Goal: Information Seeking & Learning: Learn about a topic

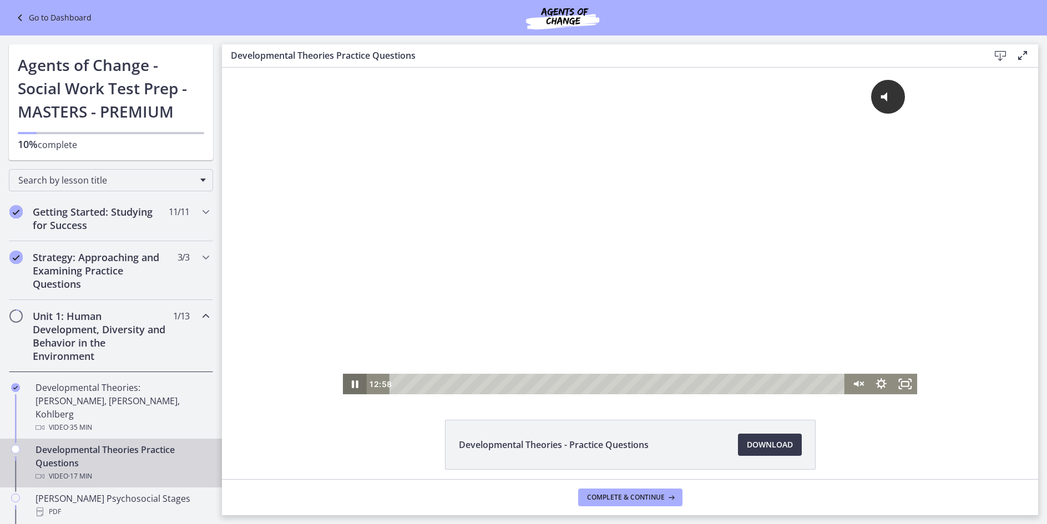
click at [346, 379] on icon "Pause" at bounding box center [355, 384] width 24 height 21
click at [125, 220] on h2 "Getting Started: Studying for Success" at bounding box center [100, 218] width 135 height 27
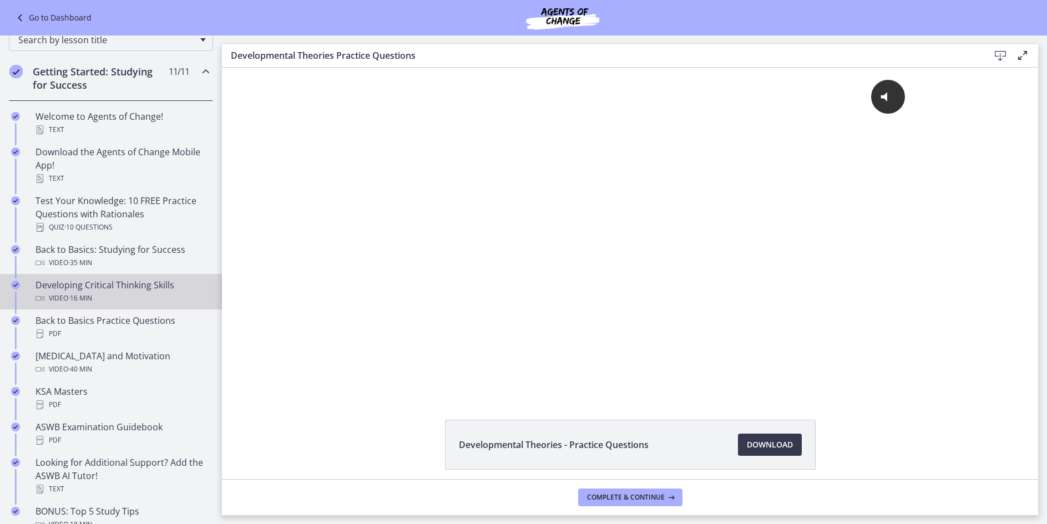
scroll to position [166, 0]
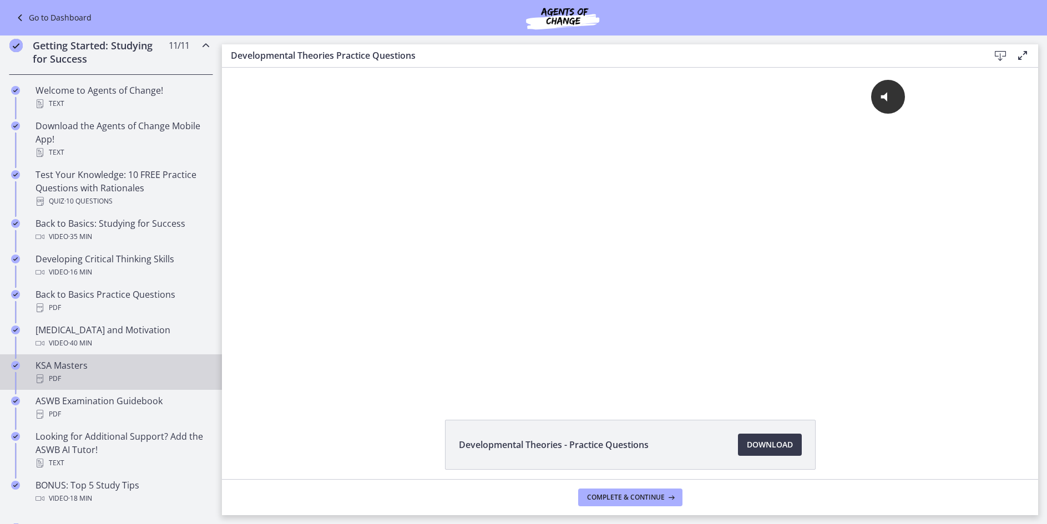
click at [111, 369] on div "KSA Masters PDF" at bounding box center [122, 372] width 173 height 27
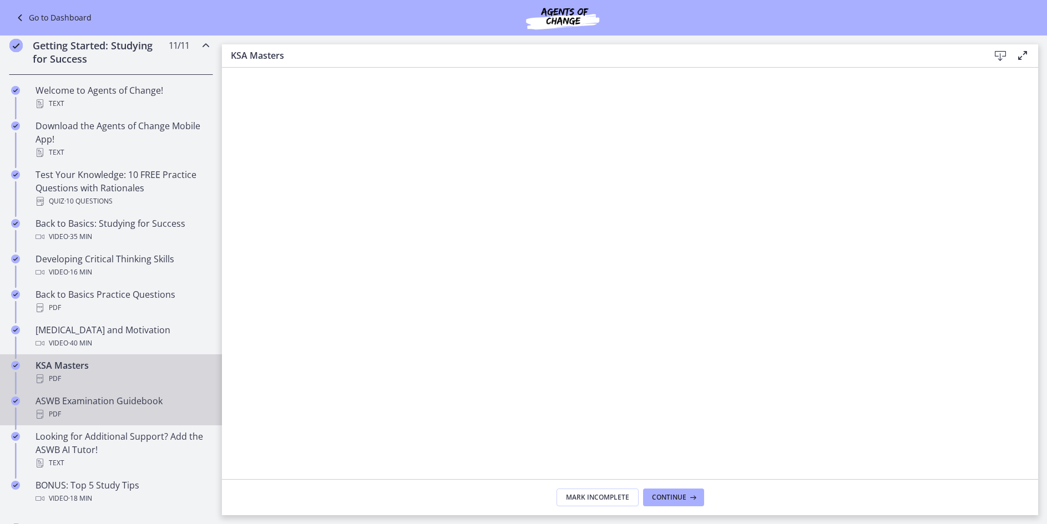
click at [105, 417] on div "PDF" at bounding box center [122, 414] width 173 height 13
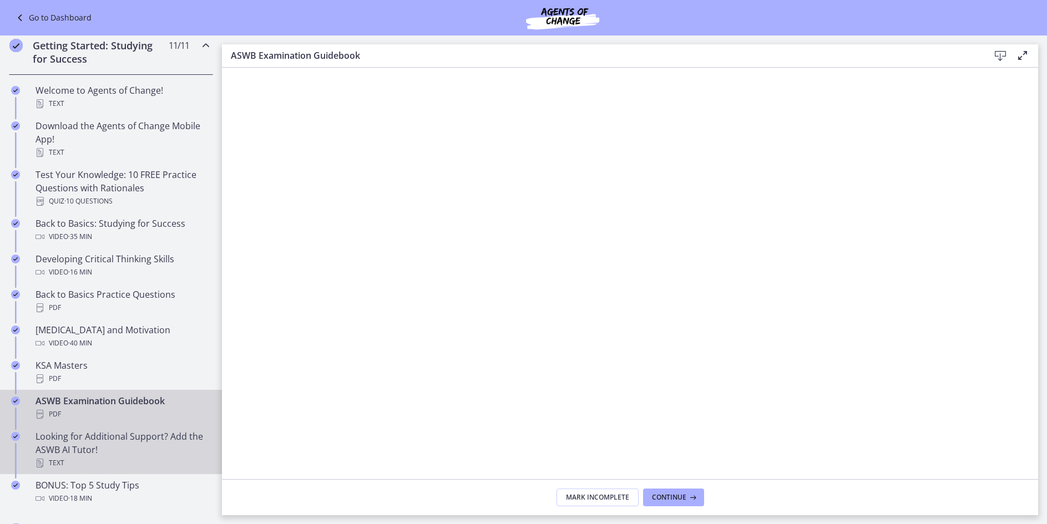
click at [49, 438] on div "Looking for Additional Support? Add the ASWB AI Tutor! Text" at bounding box center [122, 450] width 173 height 40
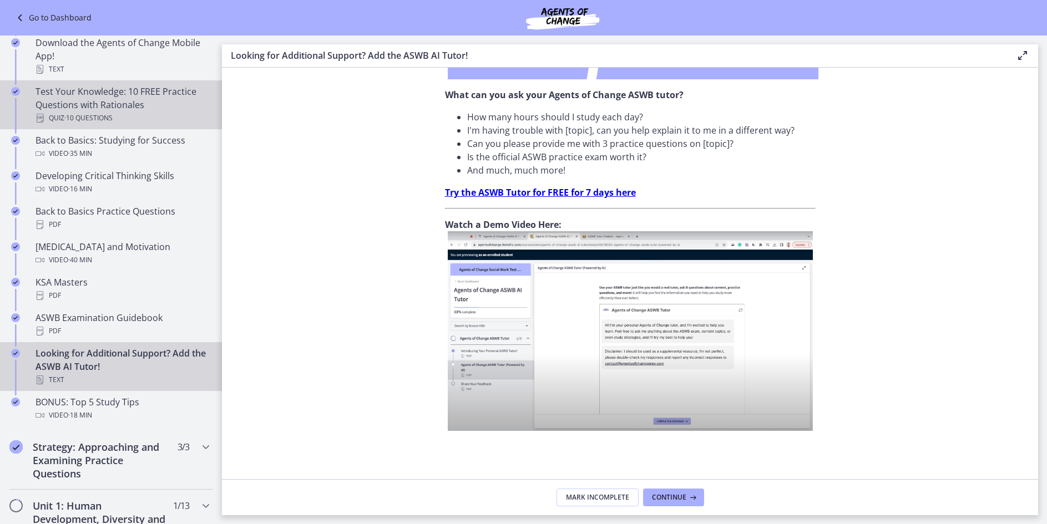
scroll to position [166, 0]
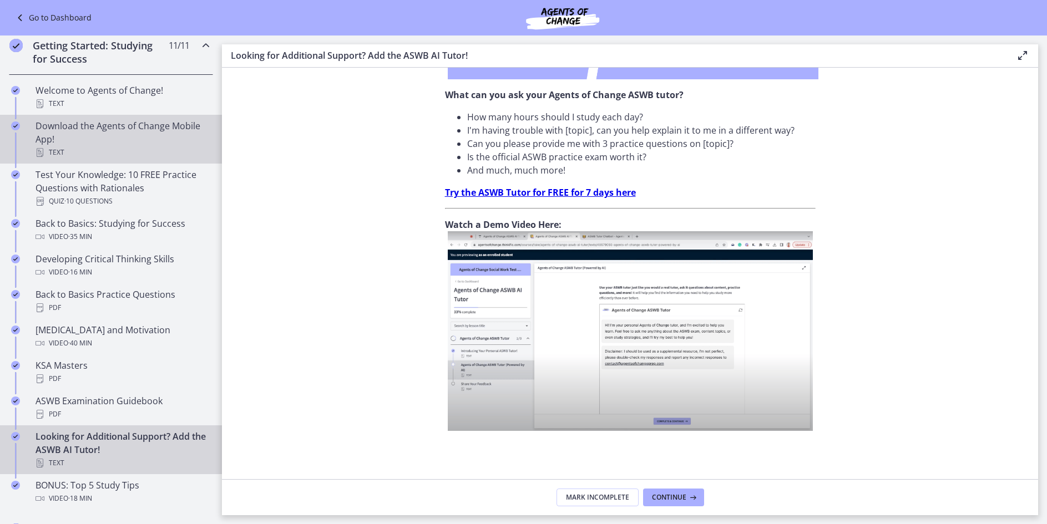
click at [126, 139] on div "Download the Agents of Change Mobile App! Text" at bounding box center [122, 139] width 173 height 40
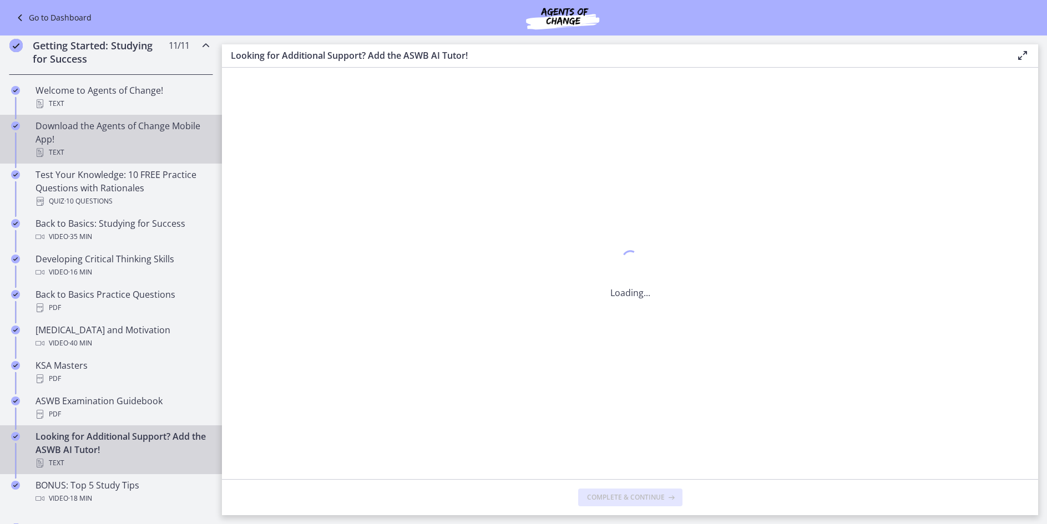
scroll to position [0, 0]
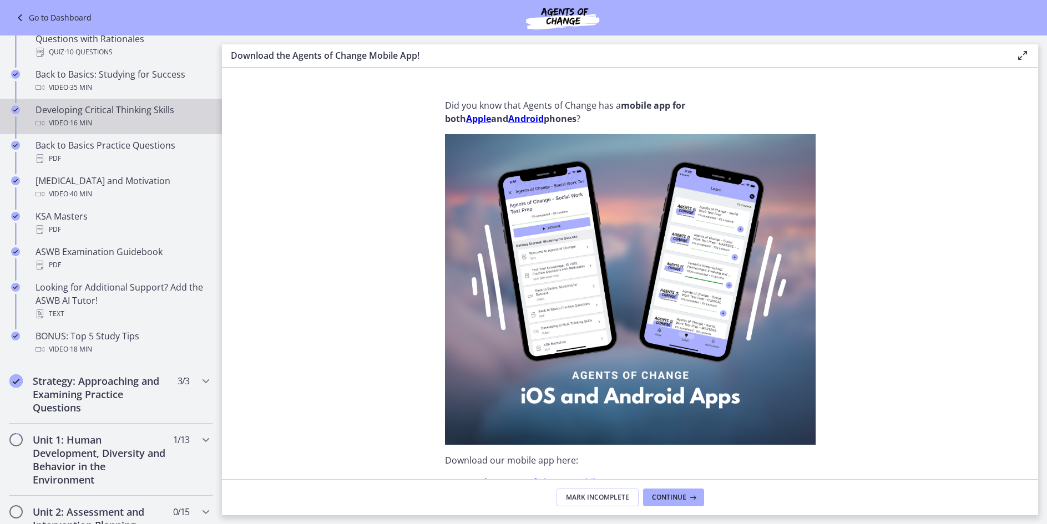
scroll to position [499, 0]
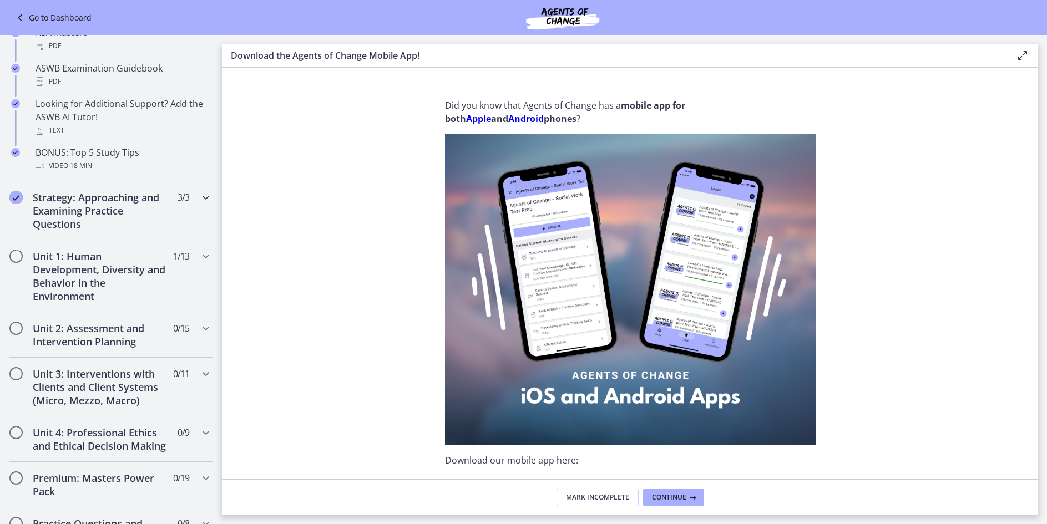
click at [98, 200] on h2 "Strategy: Approaching and Examining Practice Questions" at bounding box center [100, 211] width 135 height 40
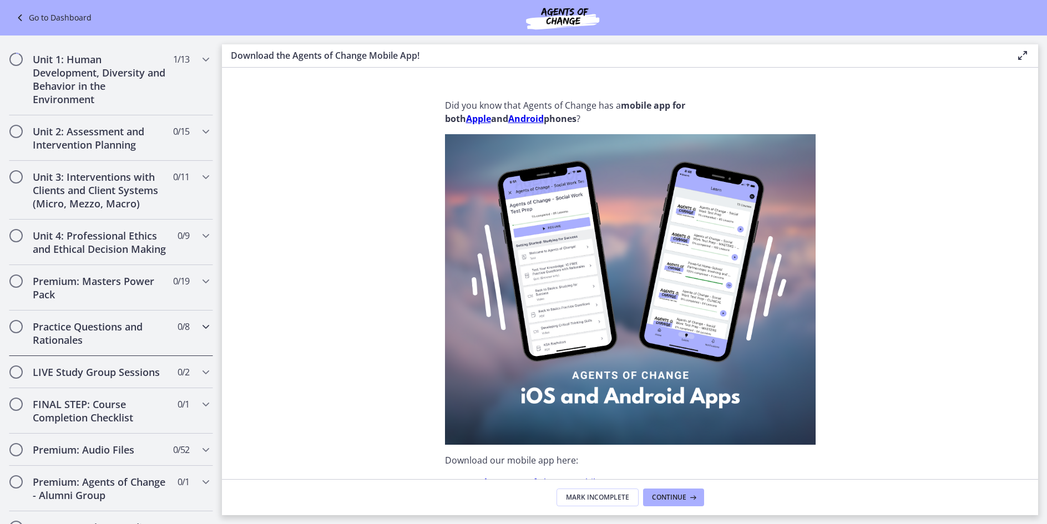
scroll to position [247, 0]
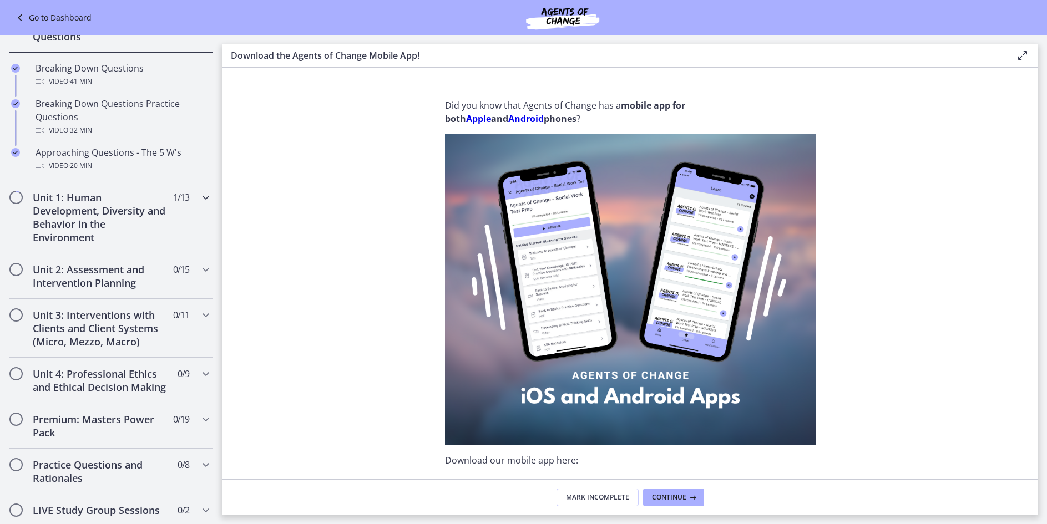
click at [99, 202] on h2 "Unit 1: Human Development, Diversity and Behavior in the Environment" at bounding box center [100, 217] width 135 height 53
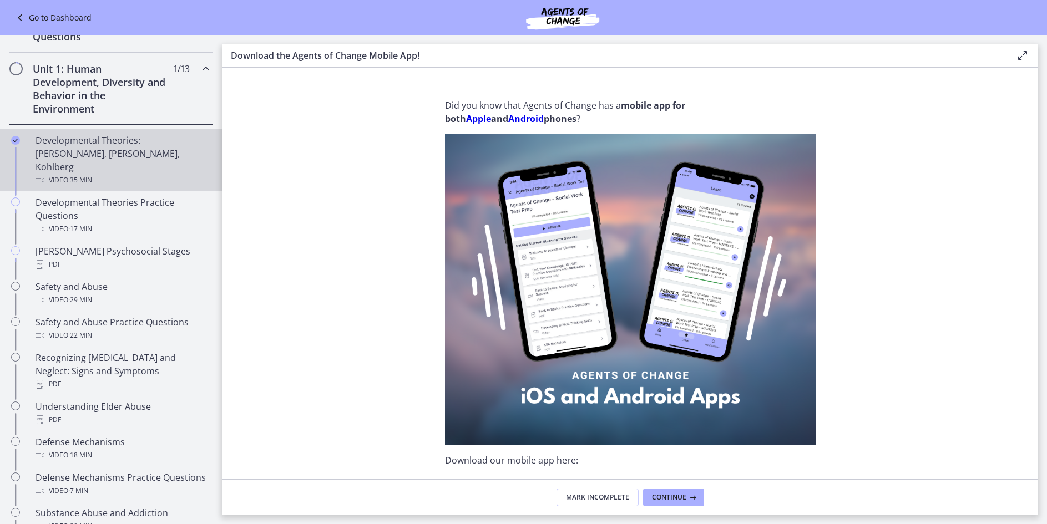
click at [124, 174] on div "Video · 35 min" at bounding box center [122, 180] width 173 height 13
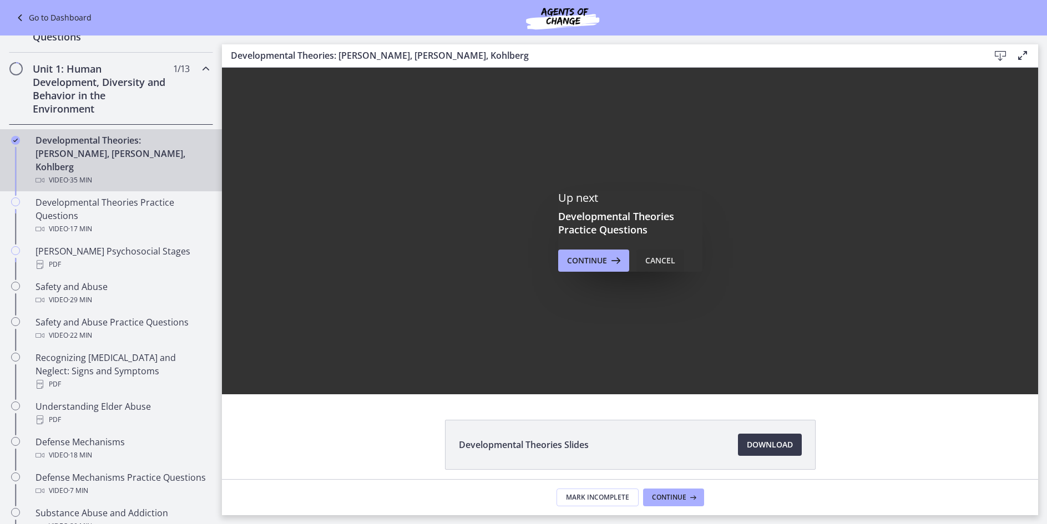
click at [655, 262] on div "Cancel" at bounding box center [660, 260] width 30 height 13
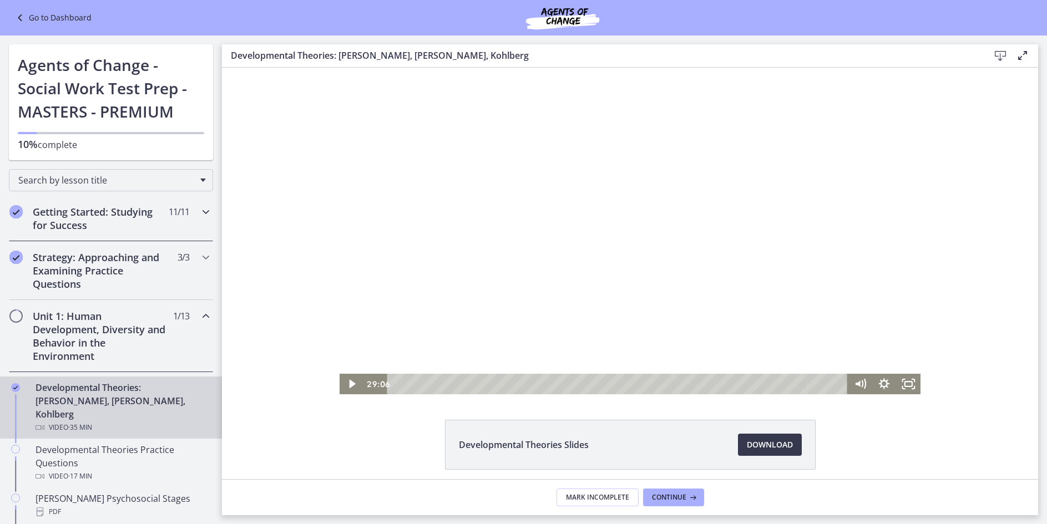
click at [109, 220] on h2 "Getting Started: Studying for Success" at bounding box center [100, 218] width 135 height 27
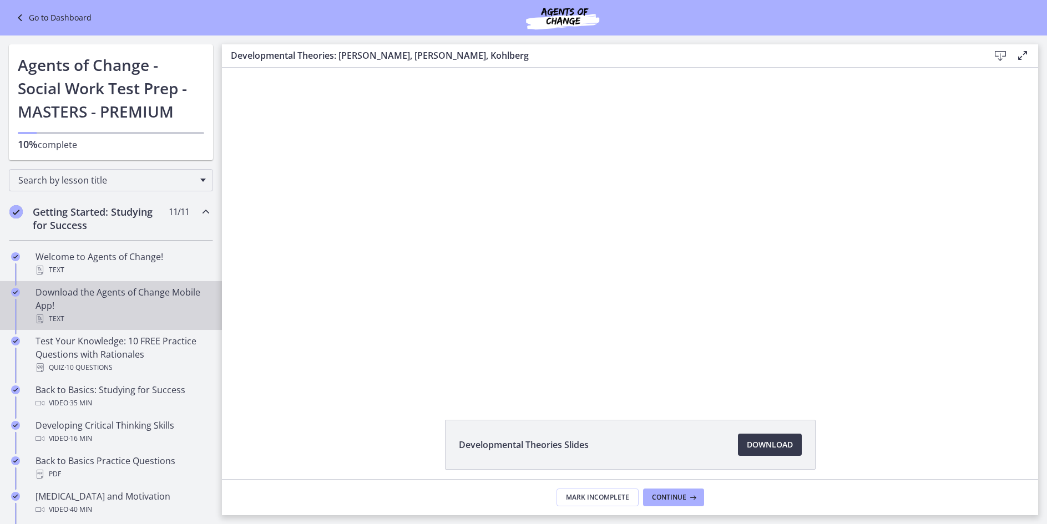
click at [108, 309] on div "Download the Agents of Change Mobile App! Text" at bounding box center [122, 306] width 173 height 40
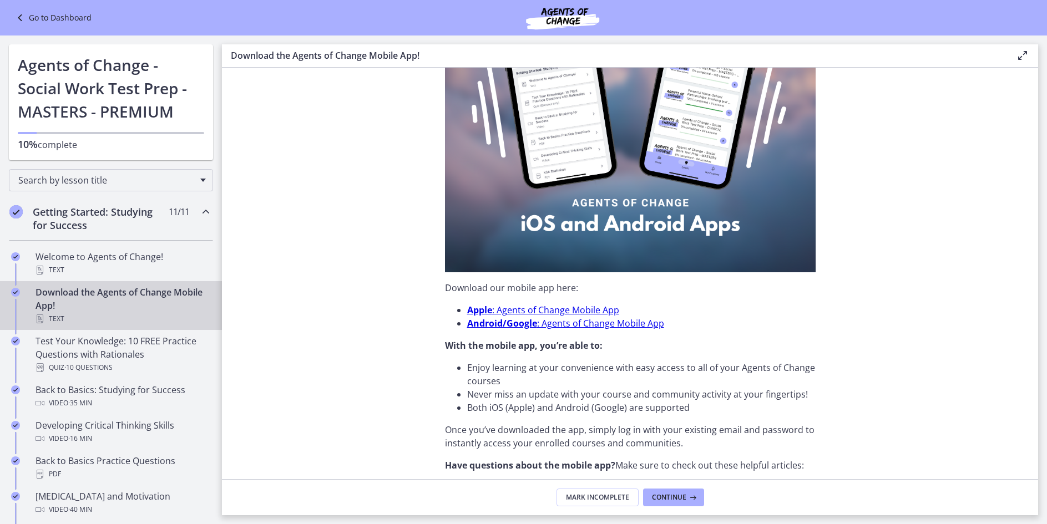
scroll to position [250, 0]
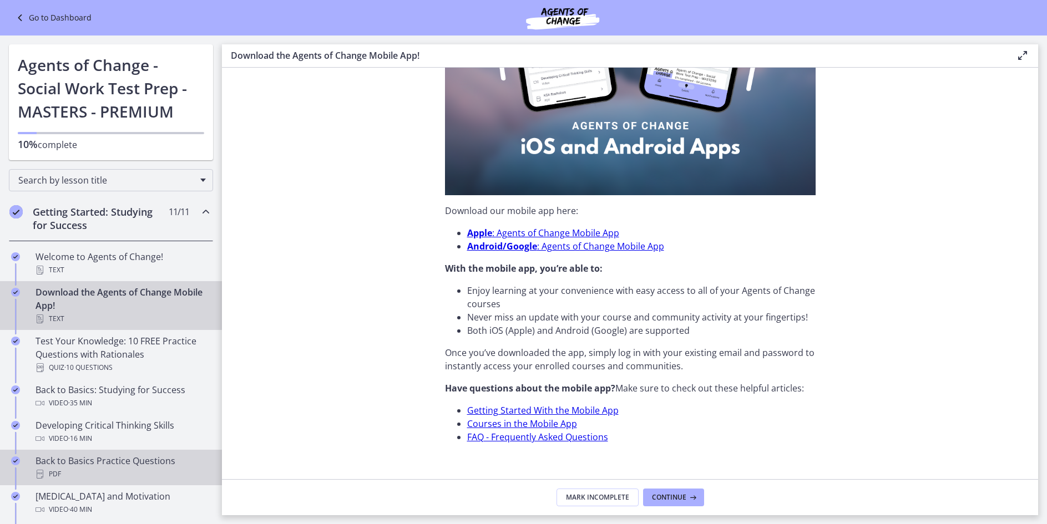
click at [46, 473] on div "PDF" at bounding box center [122, 474] width 173 height 13
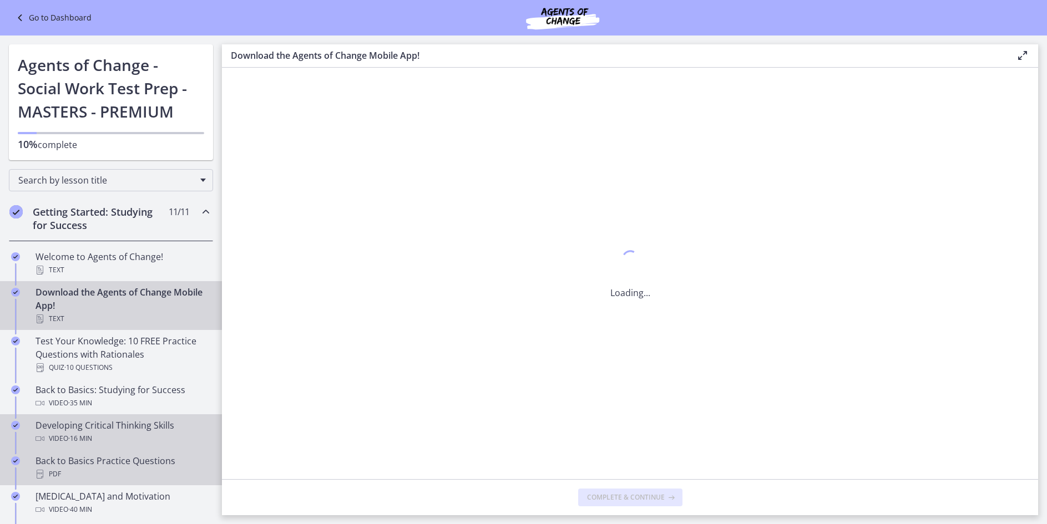
scroll to position [0, 0]
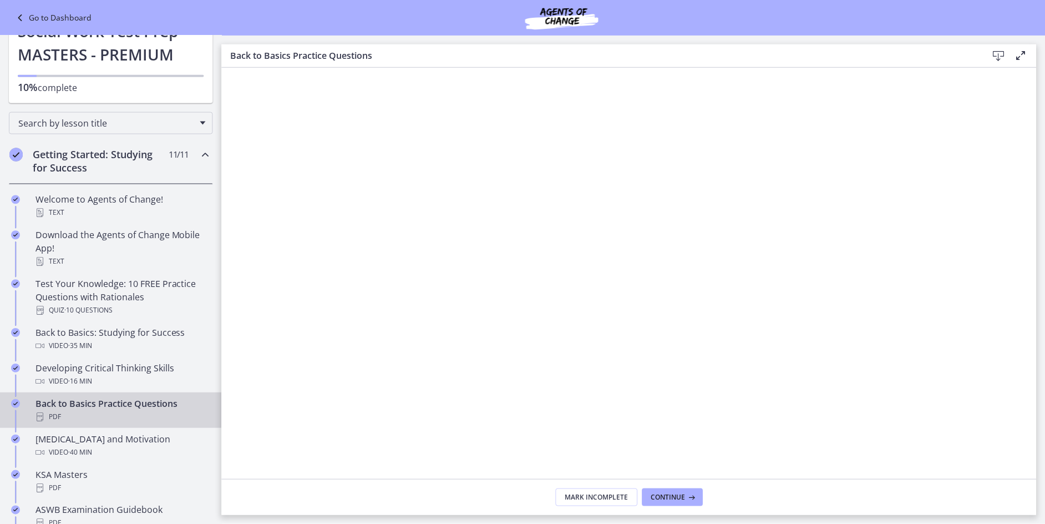
scroll to position [83, 0]
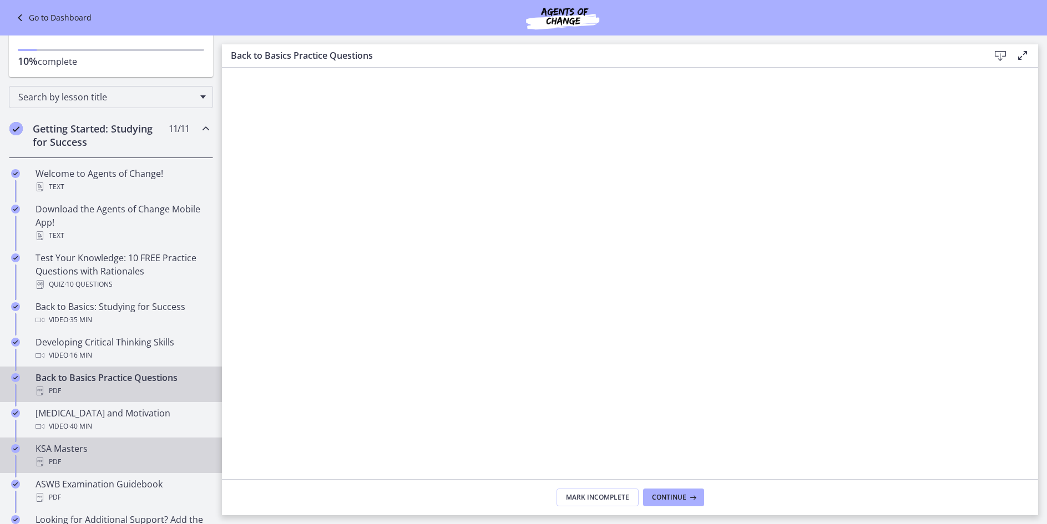
click at [97, 453] on div "KSA Masters PDF" at bounding box center [122, 455] width 173 height 27
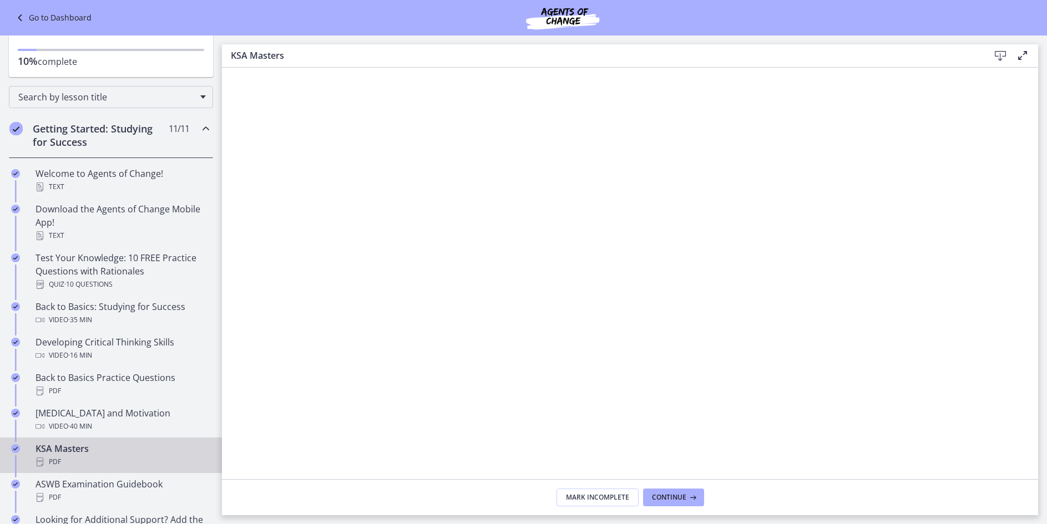
click at [996, 57] on icon at bounding box center [1000, 55] width 13 height 13
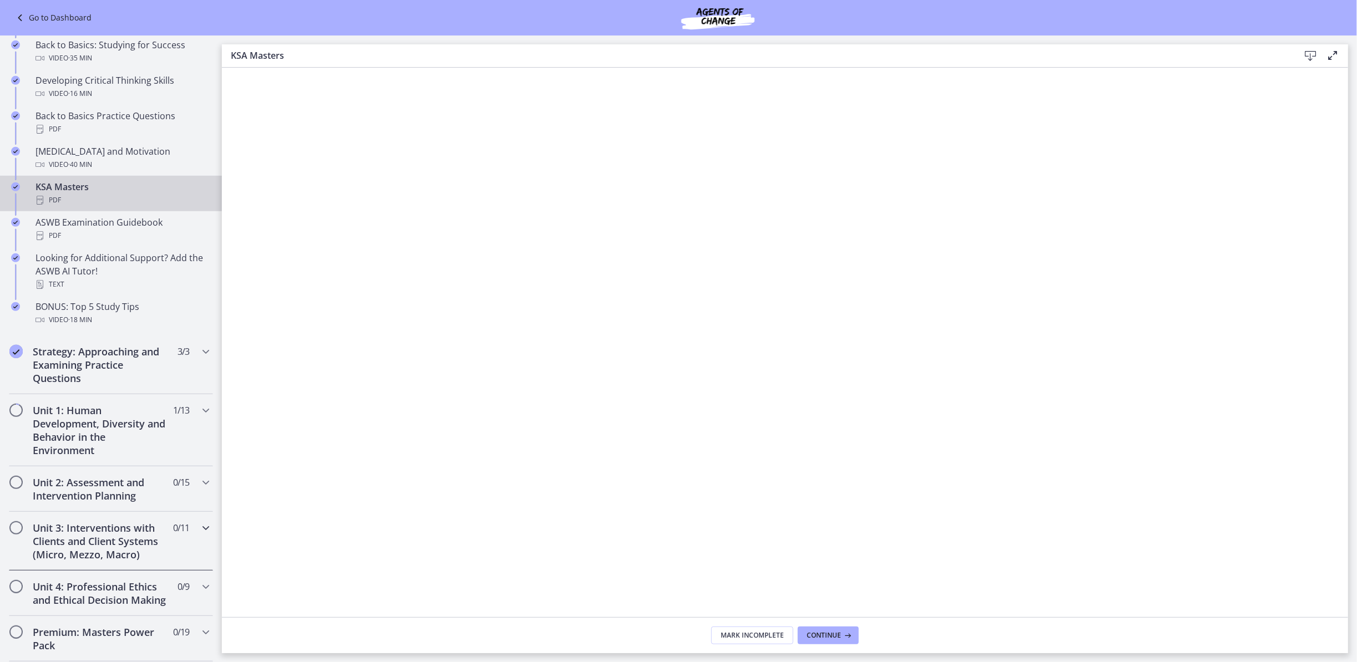
scroll to position [416, 0]
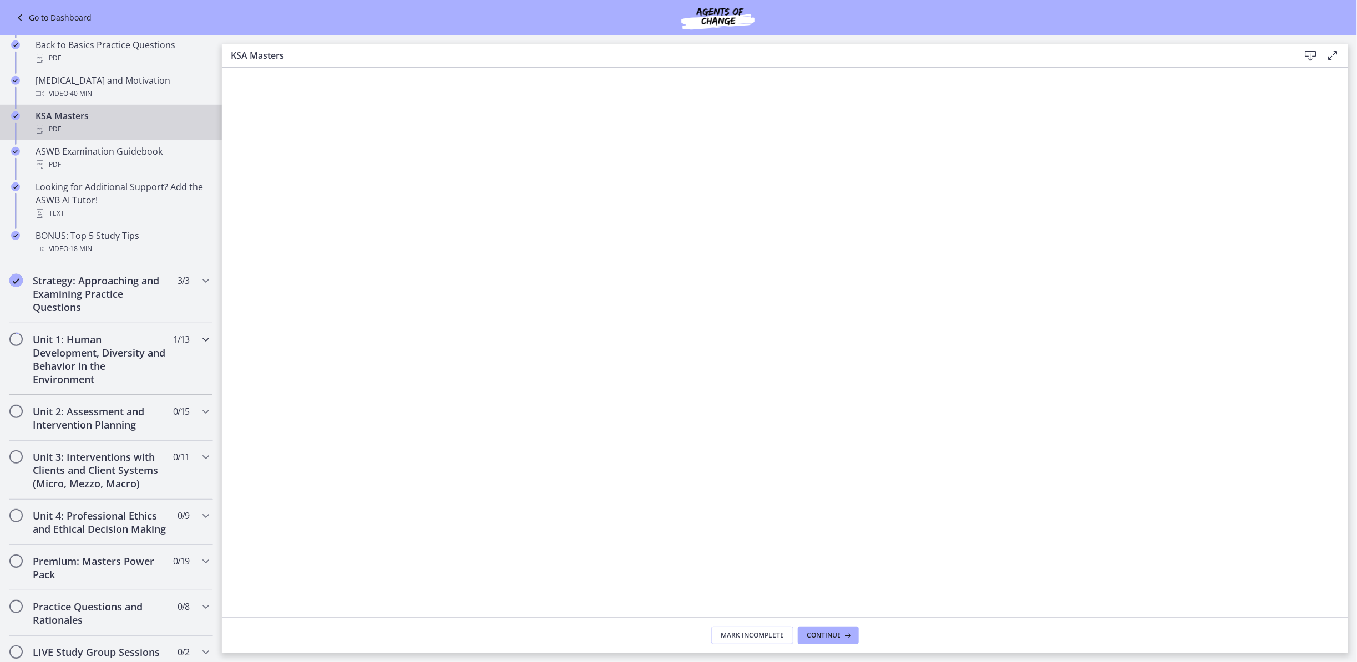
click at [77, 348] on h2 "Unit 1: Human Development, Diversity and Behavior in the Environment" at bounding box center [100, 359] width 135 height 53
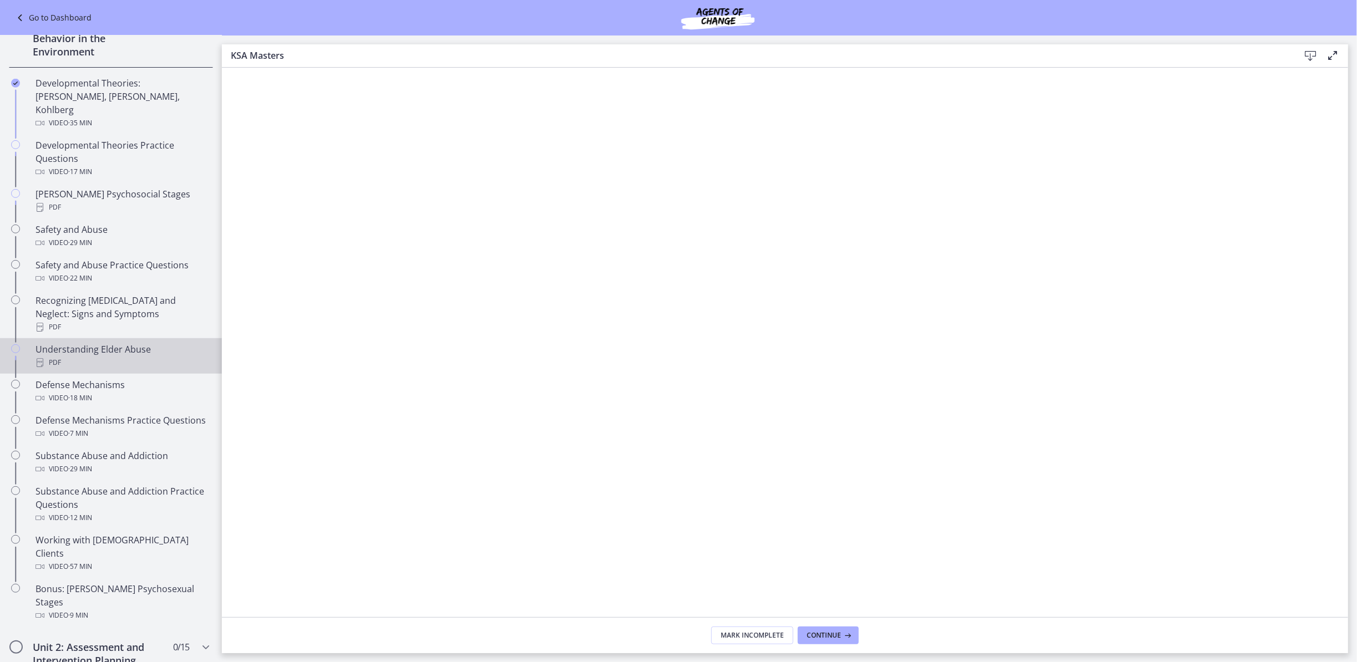
scroll to position [250, 0]
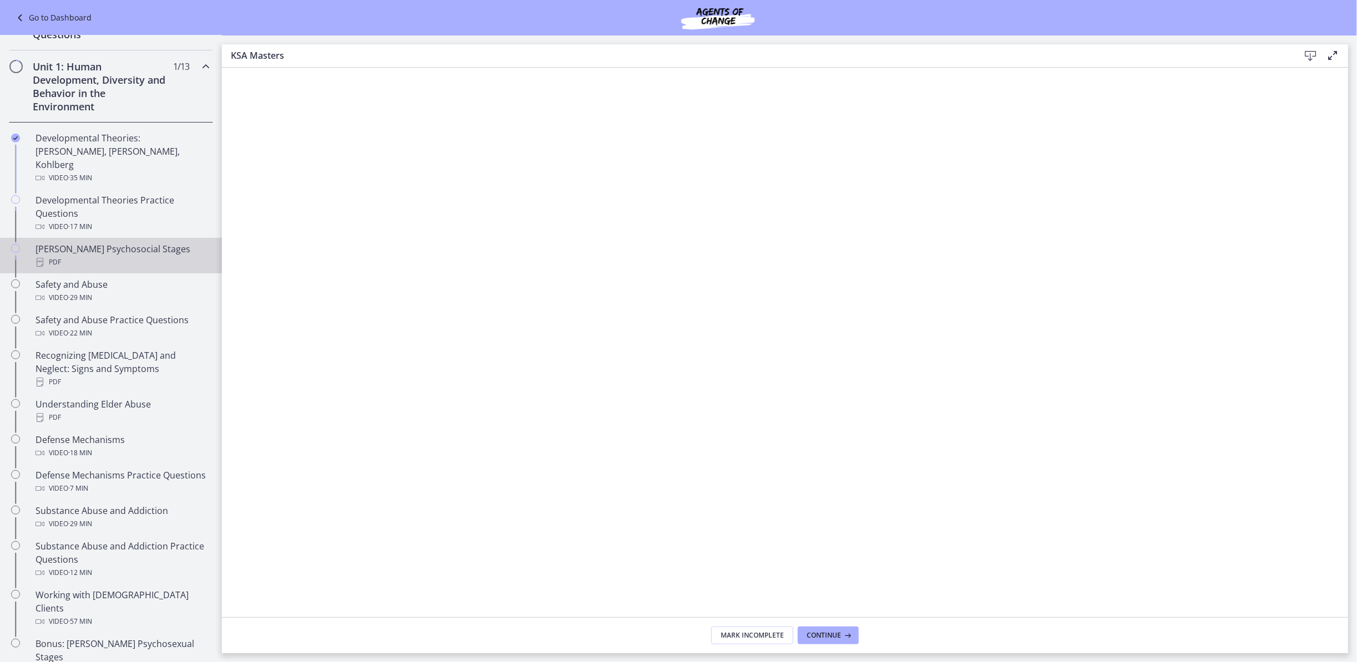
click at [99, 256] on div "PDF" at bounding box center [122, 262] width 173 height 13
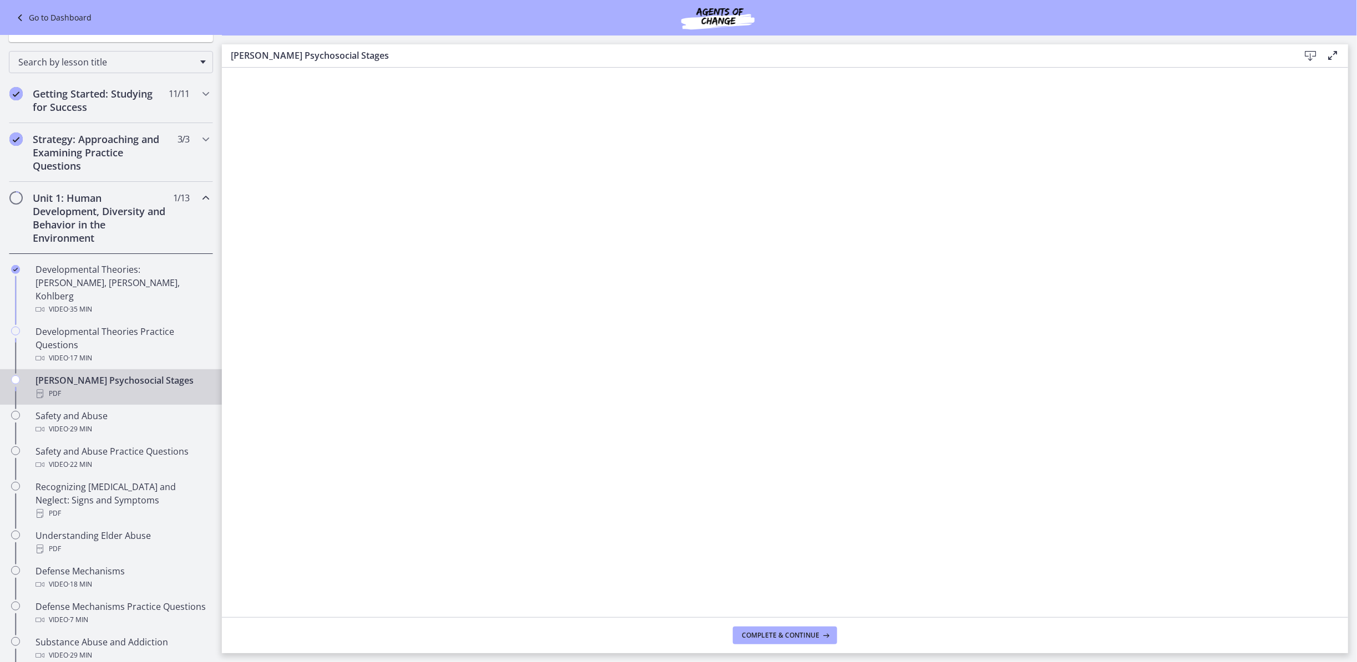
scroll to position [83, 0]
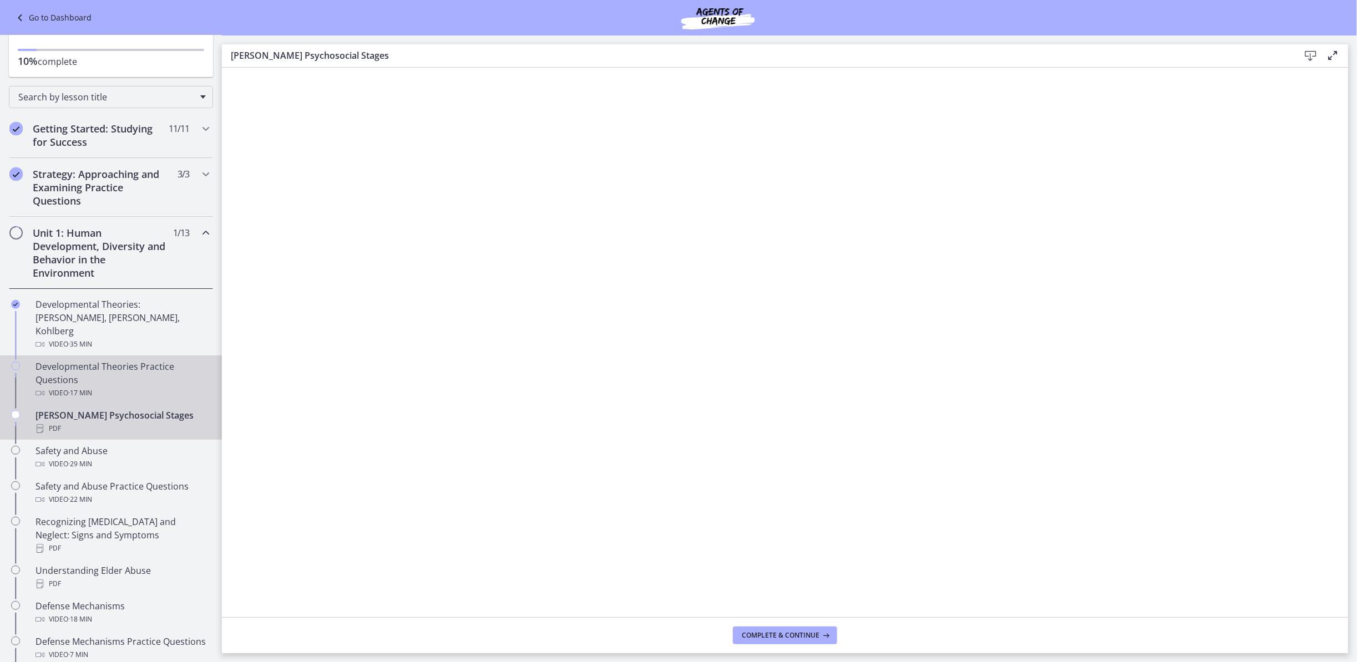
click at [100, 363] on div "Developmental Theories Practice Questions Video · 17 min" at bounding box center [122, 380] width 173 height 40
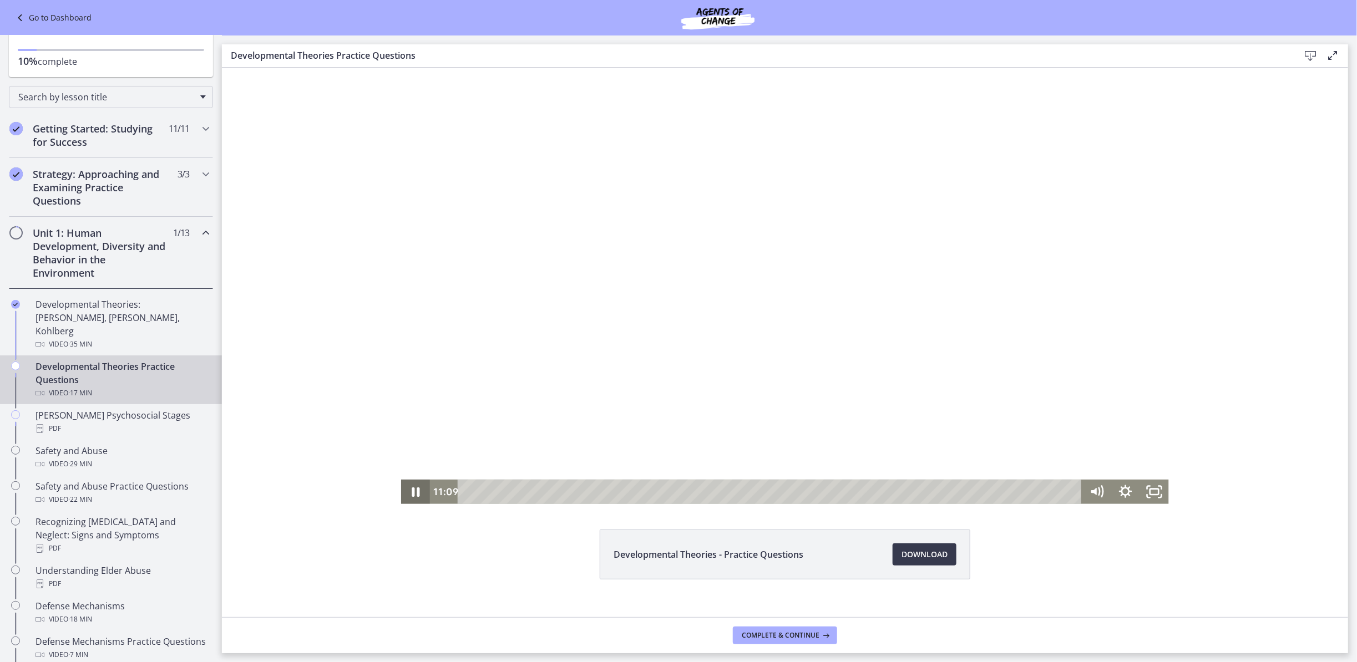
click at [412, 490] on icon "Pause" at bounding box center [416, 491] width 8 height 9
click at [1046, 445] on div "Volume" at bounding box center [1096, 439] width 29 height 79
drag, startPoint x: 1087, startPoint y: 443, endPoint x: 1090, endPoint y: 437, distance: 6.7
click at [1046, 438] on div "Volume" at bounding box center [1096, 443] width 10 height 10
drag, startPoint x: 1090, startPoint y: 437, endPoint x: 1091, endPoint y: 432, distance: 5.8
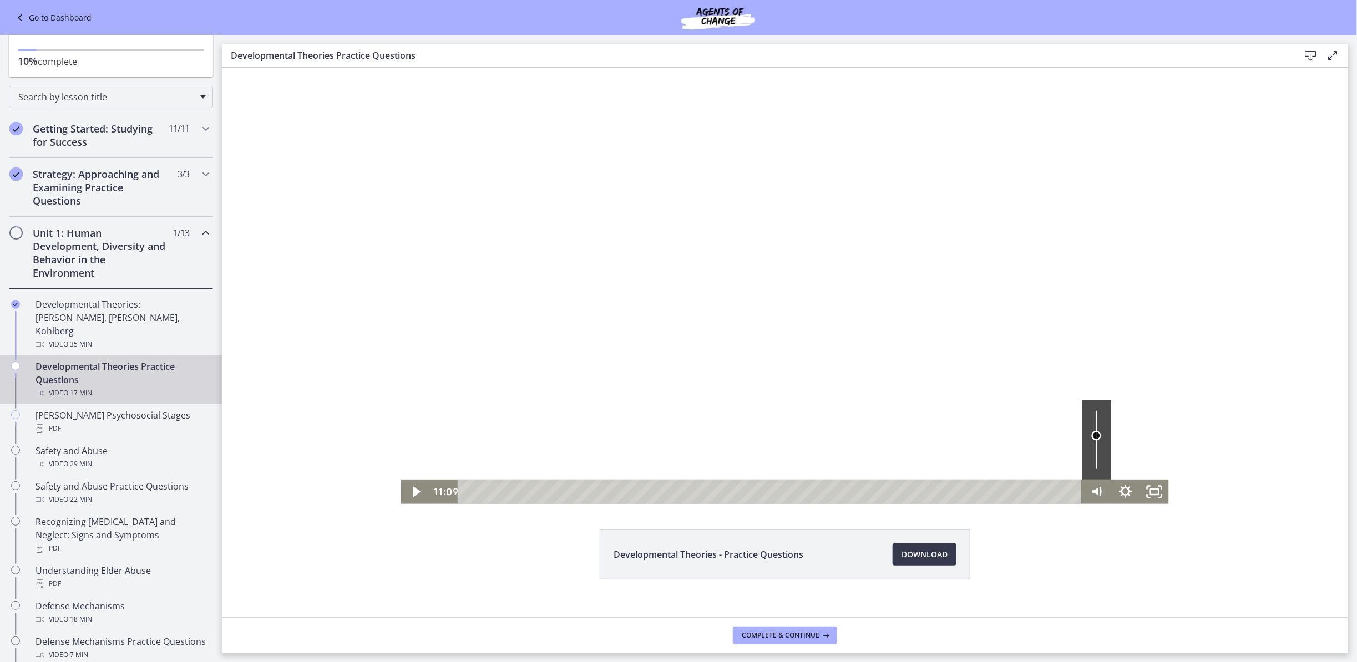
click at [1046, 432] on div "Volume" at bounding box center [1096, 435] width 10 height 10
click at [1046, 430] on div "Volume" at bounding box center [1096, 431] width 10 height 10
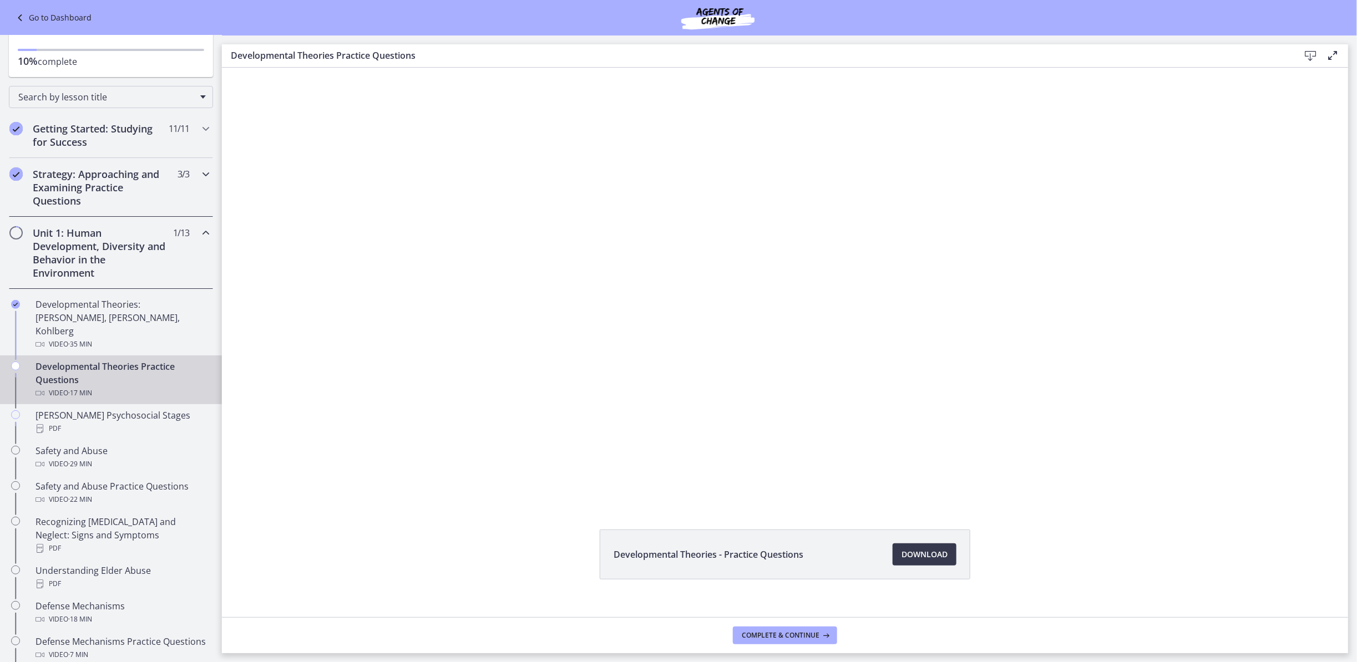
click at [401, 479] on button "Play Video" at bounding box center [415, 491] width 29 height 24
click at [401, 479] on button "Pause" at bounding box center [415, 491] width 29 height 24
click at [401, 479] on button "Play Video" at bounding box center [415, 491] width 29 height 24
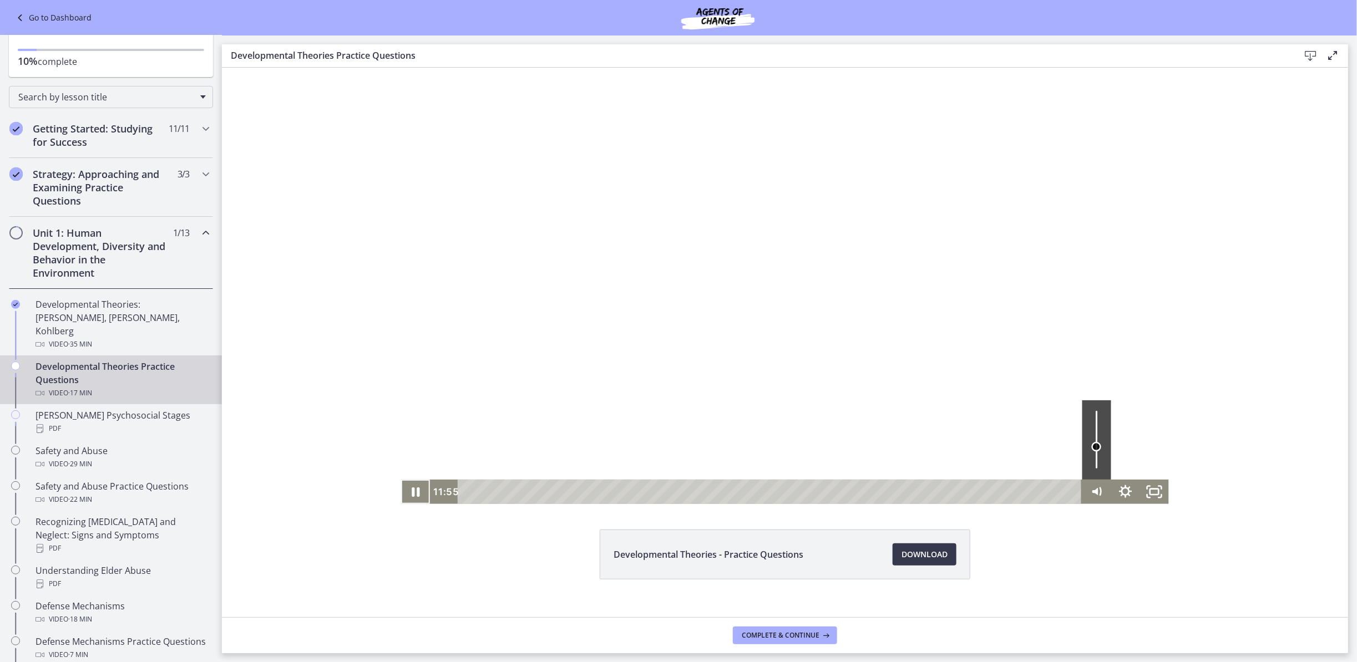
click at [1046, 447] on div "Volume" at bounding box center [1096, 439] width 29 height 79
click at [409, 484] on icon "Pause" at bounding box center [415, 491] width 34 height 29
click at [404, 490] on icon "Play Video" at bounding box center [416, 491] width 34 height 29
click at [412, 494] on icon "Pause" at bounding box center [416, 491] width 8 height 9
click at [404, 492] on icon "Play Video" at bounding box center [416, 491] width 29 height 24
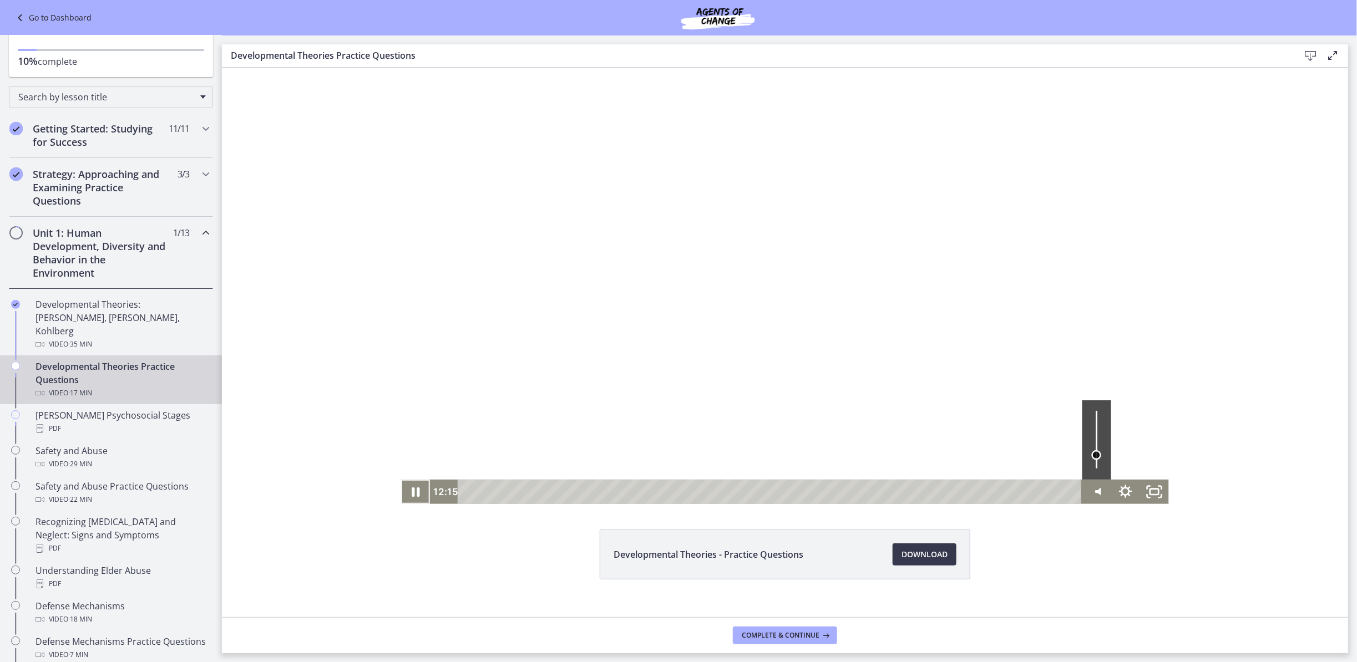
drag, startPoint x: 1091, startPoint y: 448, endPoint x: 1092, endPoint y: 455, distance: 6.7
click at [1046, 455] on div "Volume" at bounding box center [1096, 455] width 10 height 10
click at [401, 500] on icon "Pause" at bounding box center [415, 491] width 29 height 24
click at [80, 262] on h2 "Unit 1: Human Development, Diversity and Behavior in the Environment" at bounding box center [100, 252] width 135 height 53
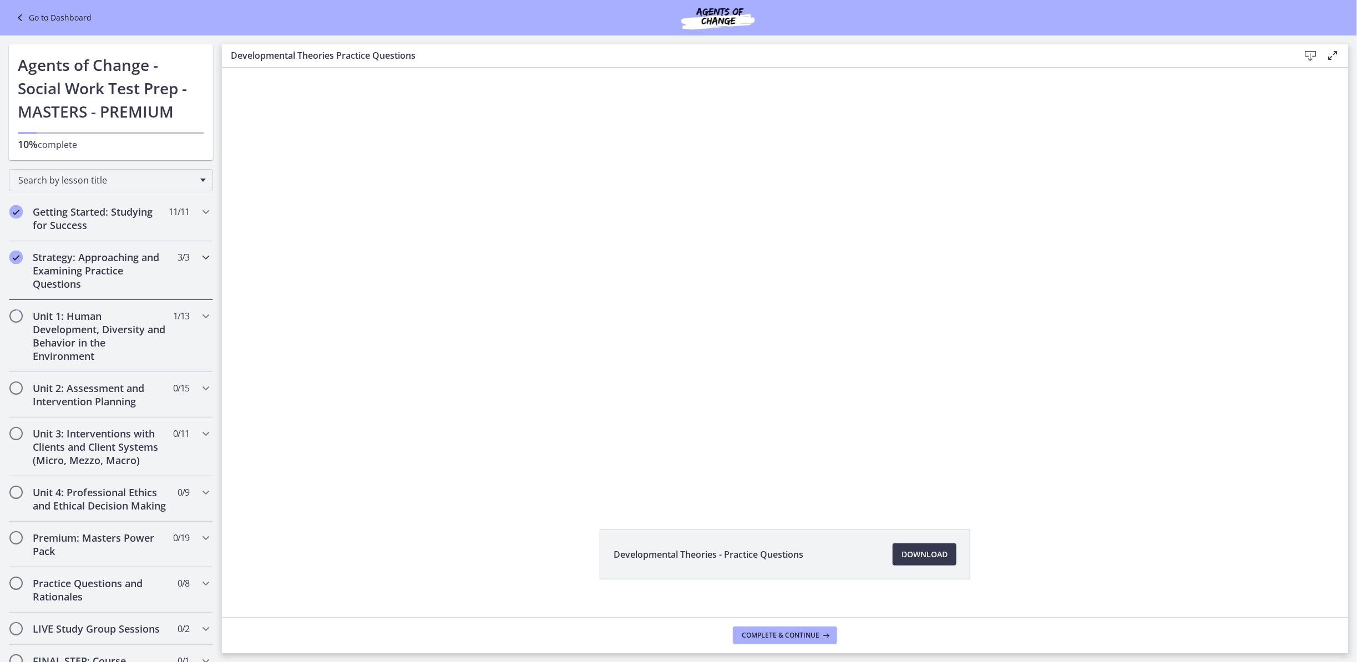
click at [90, 267] on h2 "Strategy: Approaching and Examining Practice Questions" at bounding box center [100, 271] width 135 height 40
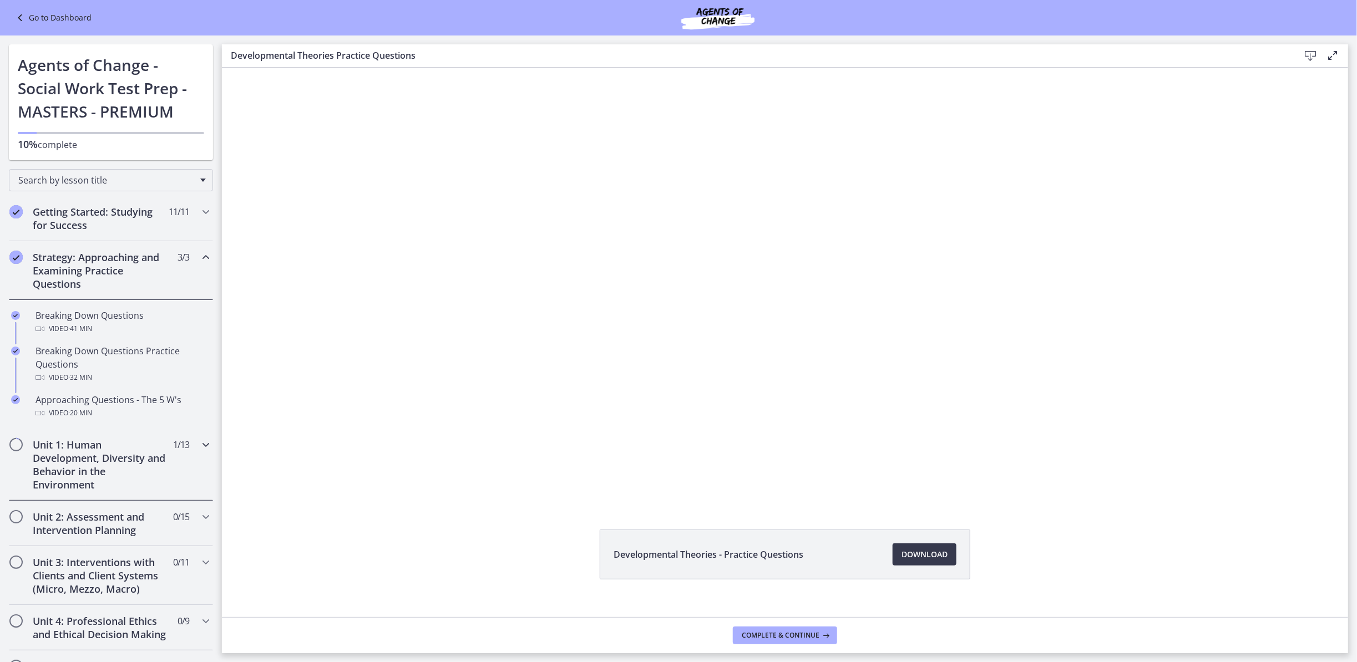
click at [93, 458] on h2 "Unit 1: Human Development, Diversity and Behavior in the Environment" at bounding box center [100, 464] width 135 height 53
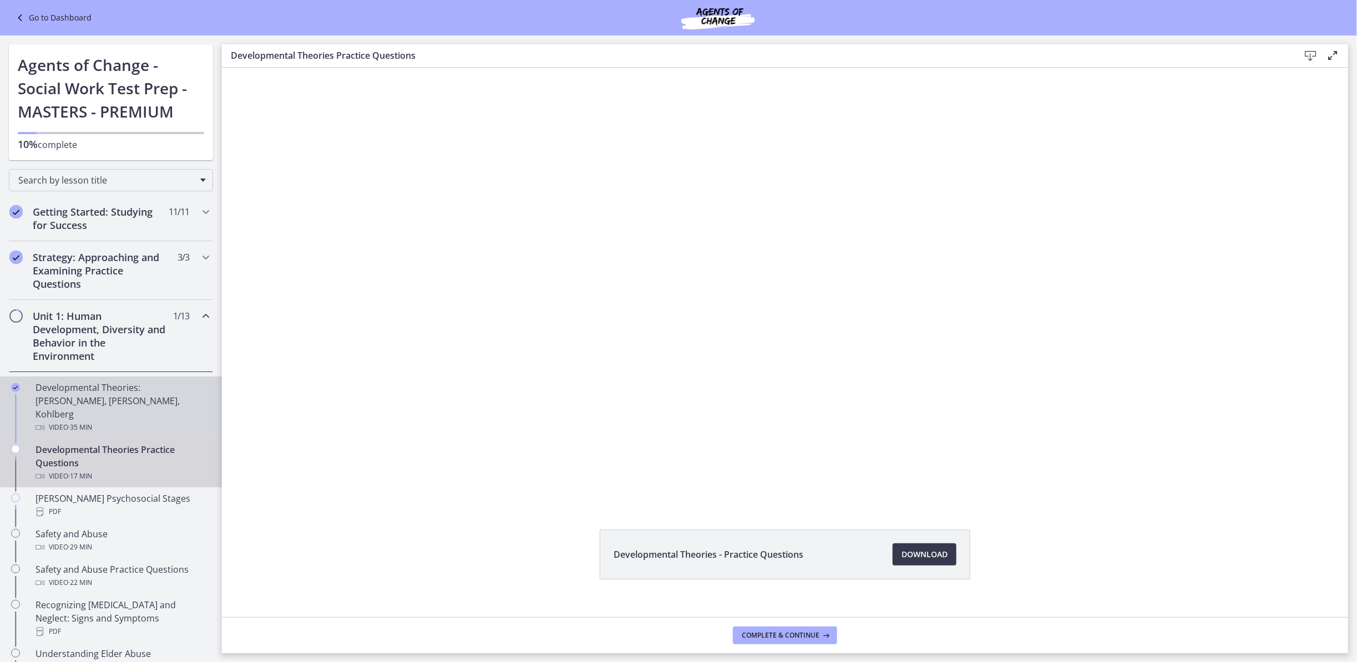
click at [135, 400] on div "Developmental Theories: [PERSON_NAME], [PERSON_NAME], Kohlberg Video · 35 min" at bounding box center [122, 407] width 173 height 53
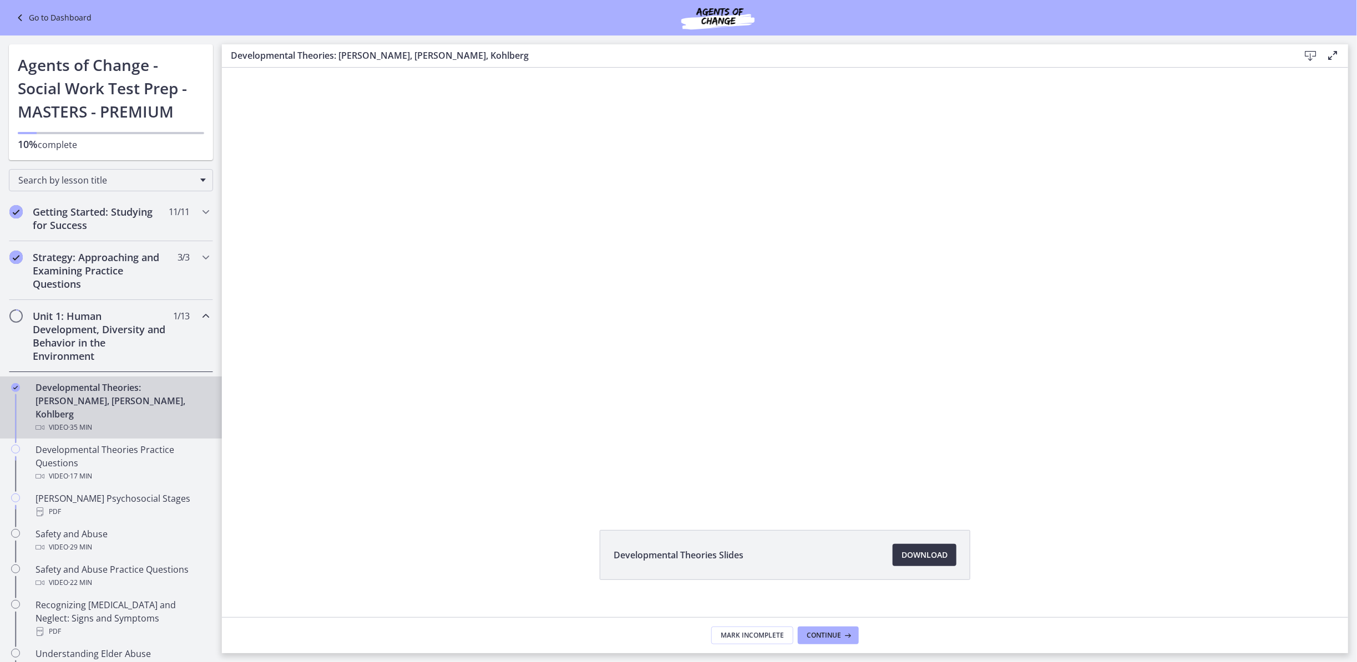
click at [901, 524] on span "Download Opens in a new window" at bounding box center [924, 555] width 46 height 13
click at [80, 446] on div "Developmental Theories Practice Questions Video · 17 min" at bounding box center [122, 463] width 173 height 40
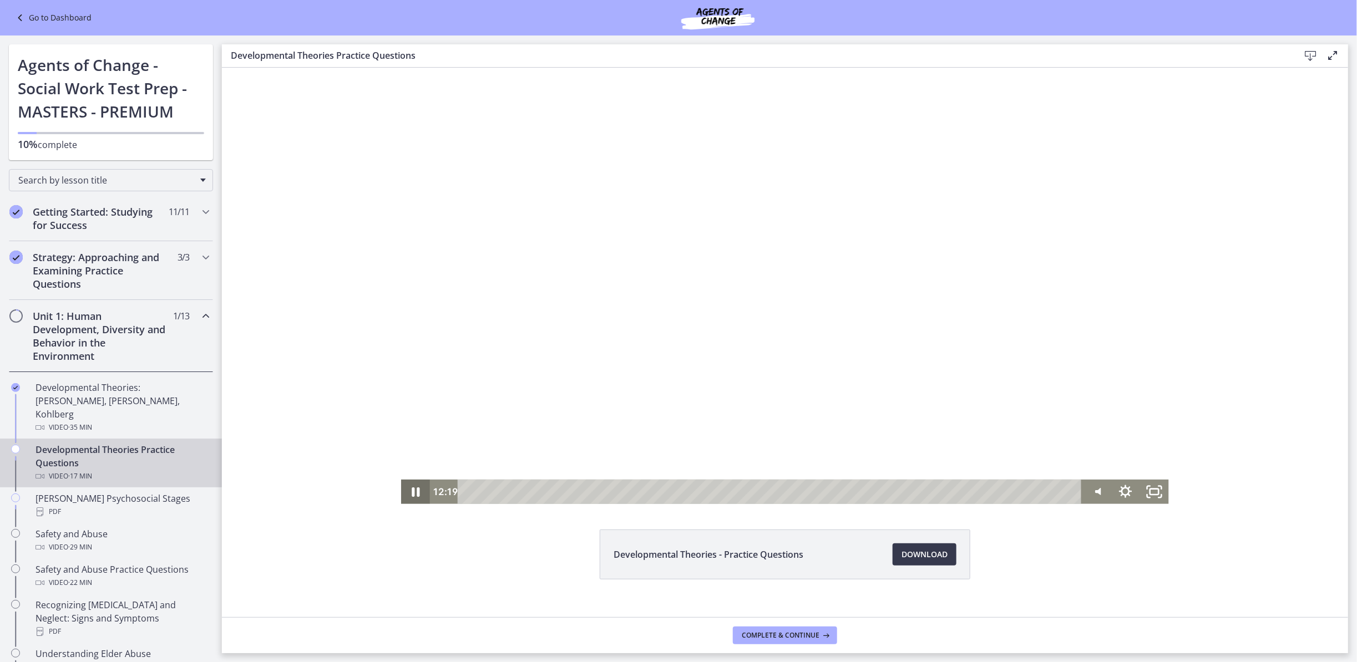
click at [412, 492] on icon "Pause" at bounding box center [416, 491] width 8 height 9
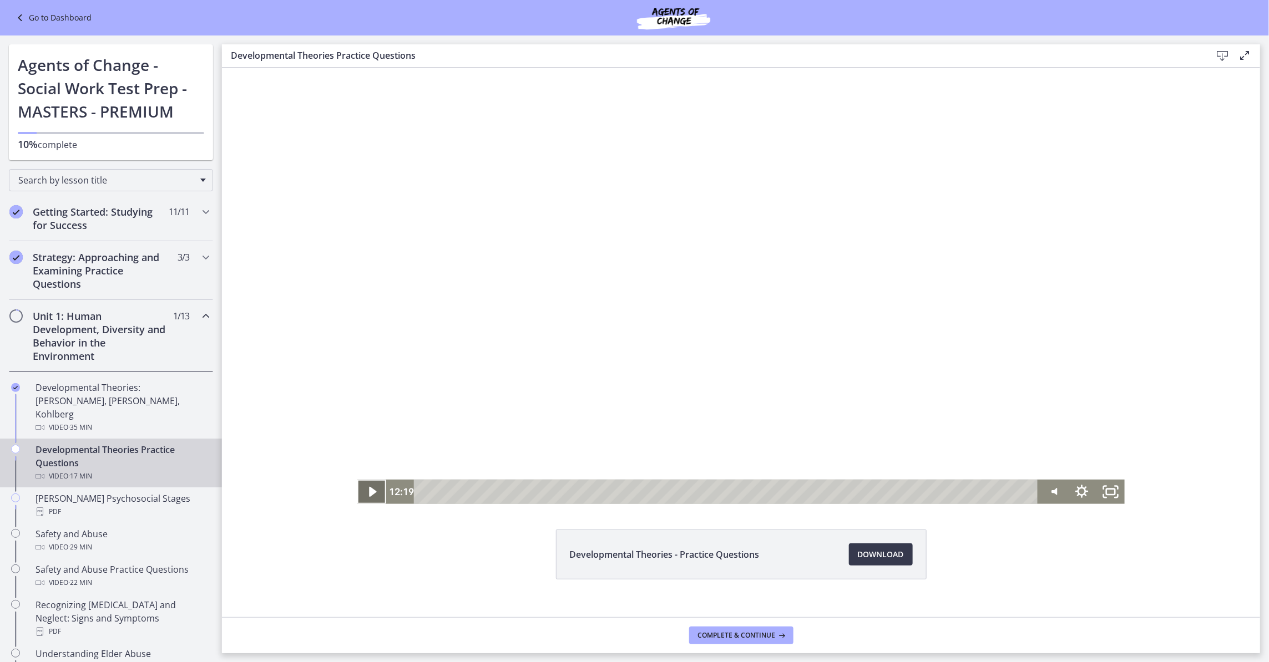
click at [362, 489] on icon "Play Video" at bounding box center [372, 491] width 29 height 24
click at [359, 480] on icon "Pause" at bounding box center [370, 491] width 34 height 29
click at [359, 492] on icon "Play Video" at bounding box center [372, 491] width 34 height 29
click at [1046, 497] on icon "Show settings menu" at bounding box center [1080, 491] width 29 height 24
click at [1046, 497] on icon "Hide settings menu" at bounding box center [1080, 491] width 29 height 24
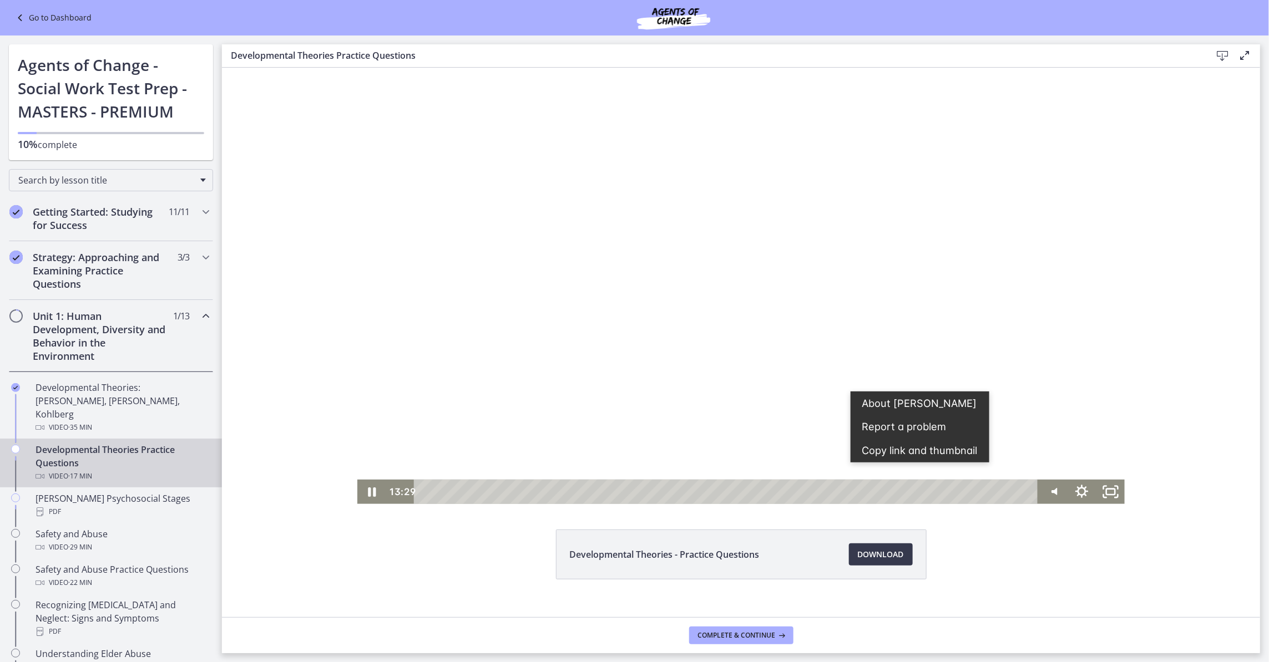
click at [1046, 402] on div at bounding box center [741, 285] width 768 height 437
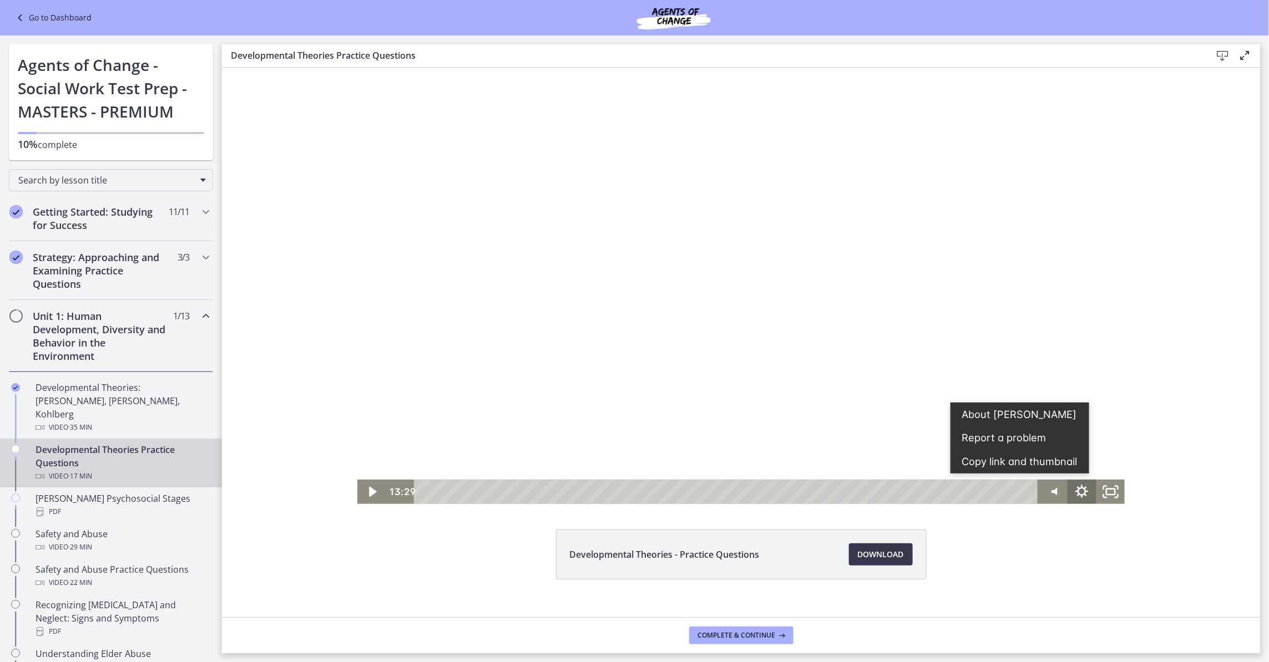
click at [1046, 493] on icon "Show settings menu" at bounding box center [1080, 491] width 29 height 24
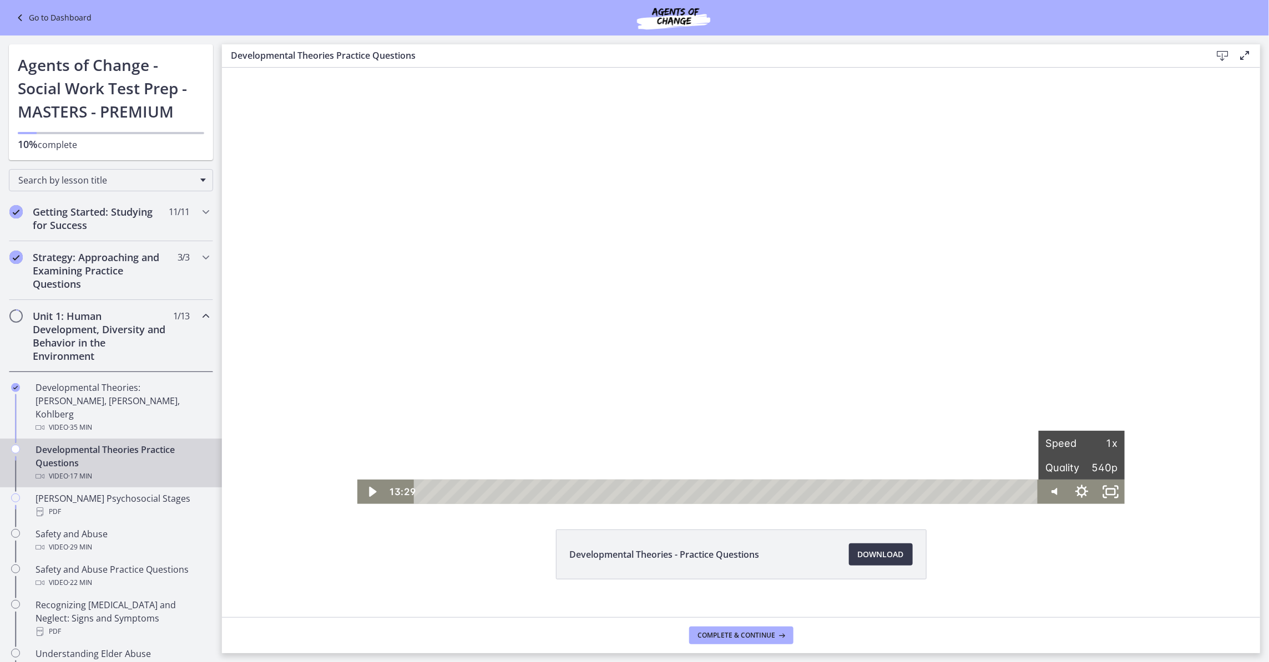
click at [1046, 524] on div "Developmental Theories - Practice Questions Download Opens in a new window" at bounding box center [741, 581] width 1038 height 103
click at [898, 488] on div "13:40" at bounding box center [727, 491] width 606 height 24
click at [368, 494] on icon "Play Video" at bounding box center [371, 492] width 7 height 10
drag, startPoint x: 1042, startPoint y: 454, endPoint x: 1042, endPoint y: 472, distance: 17.8
click at [1046, 472] on div "Volume" at bounding box center [1052, 468] width 10 height 10
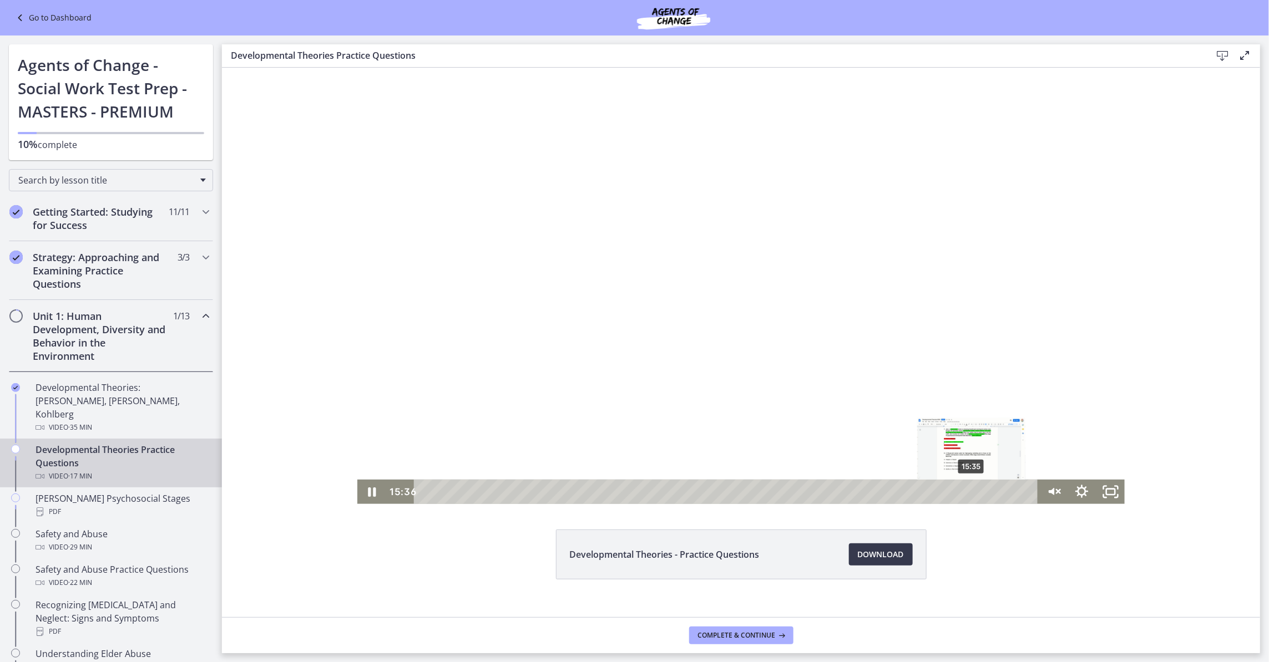
click at [965, 494] on div "15:35" at bounding box center [727, 491] width 606 height 24
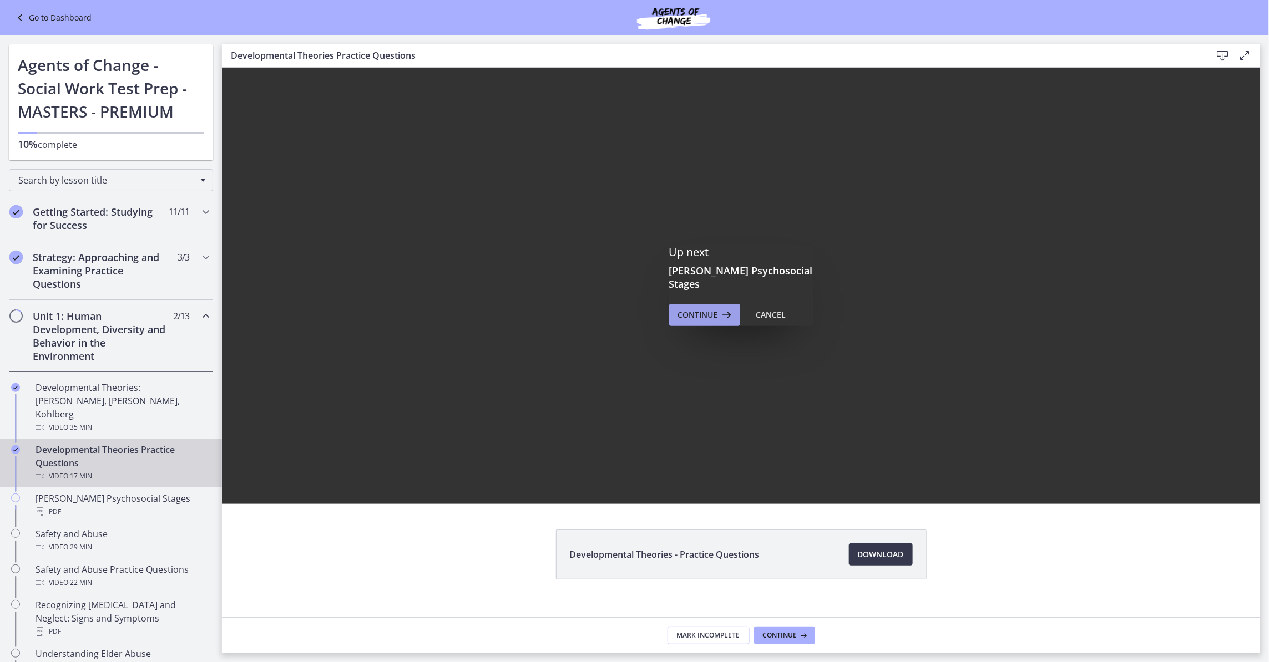
click at [697, 318] on button "Continue" at bounding box center [704, 315] width 71 height 22
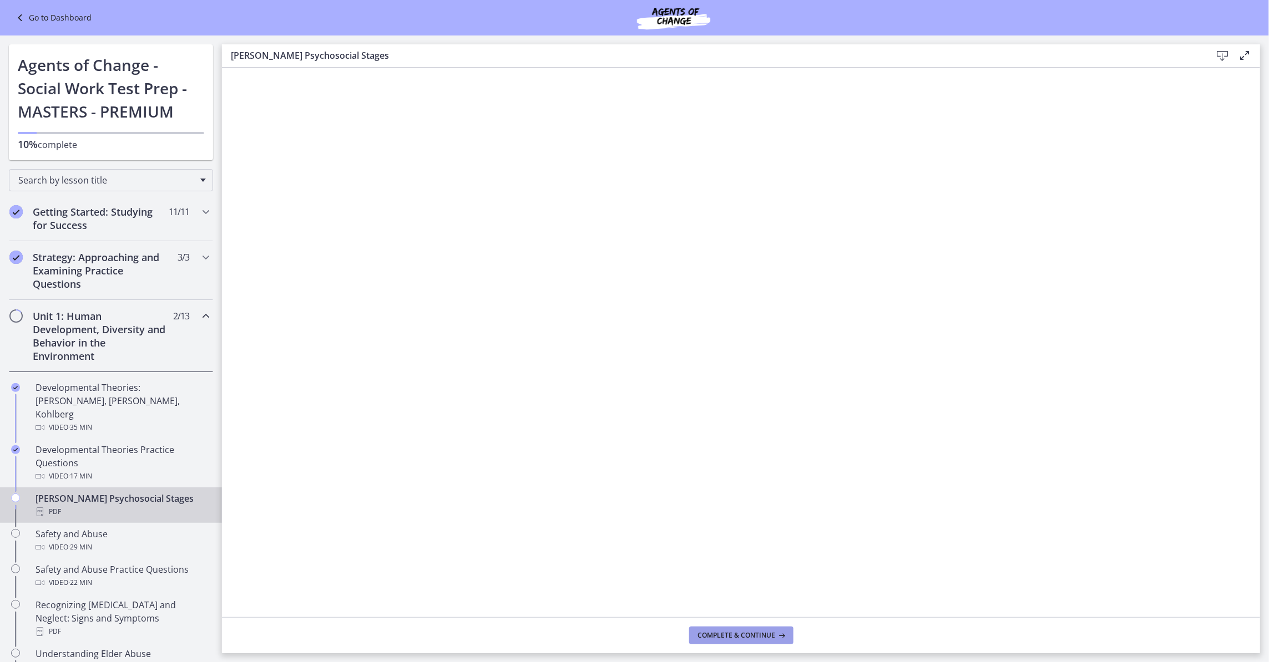
click at [772, 524] on span "Complete & continue" at bounding box center [737, 635] width 78 height 9
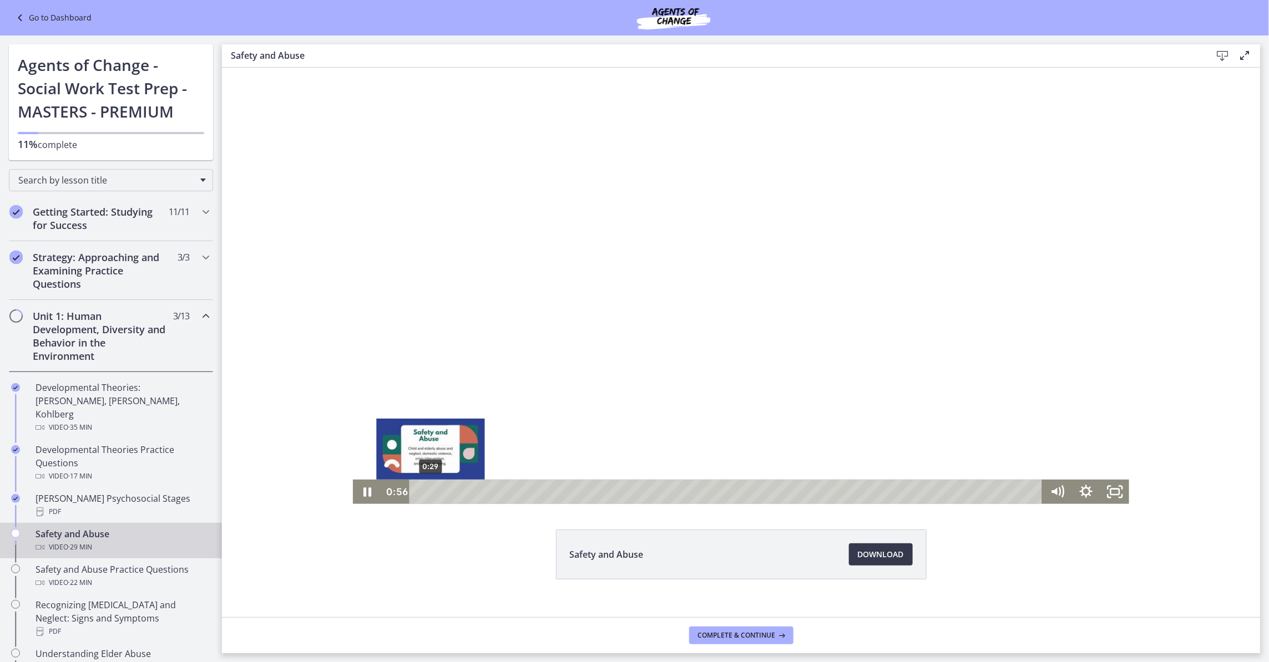
click at [424, 492] on div "0:29" at bounding box center [727, 491] width 615 height 24
click at [426, 492] on div "0:33" at bounding box center [727, 491] width 615 height 24
click at [427, 495] on div "Playbar" at bounding box center [431, 492] width 8 height 8
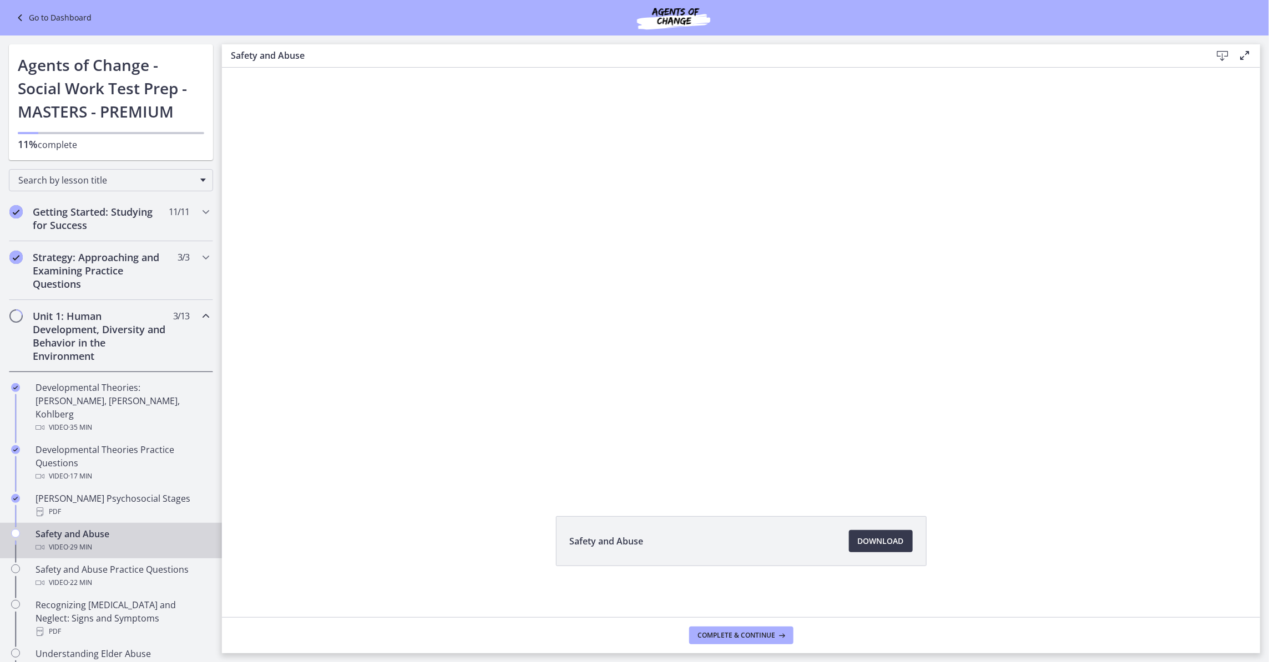
scroll to position [17, 0]
click at [896, 524] on span "Download Opens in a new window" at bounding box center [881, 539] width 46 height 13
